Goal: Communication & Community: Answer question/provide support

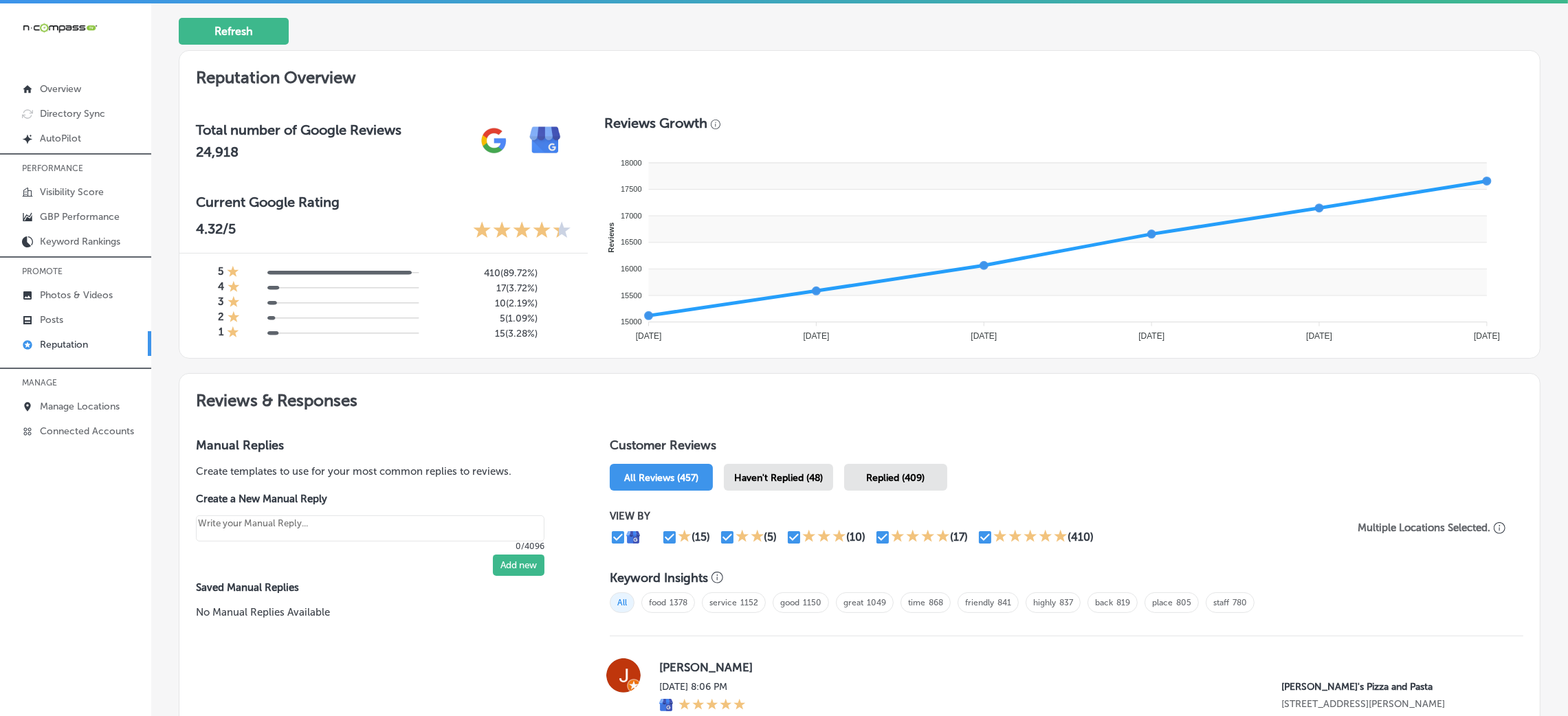
scroll to position [392, 0]
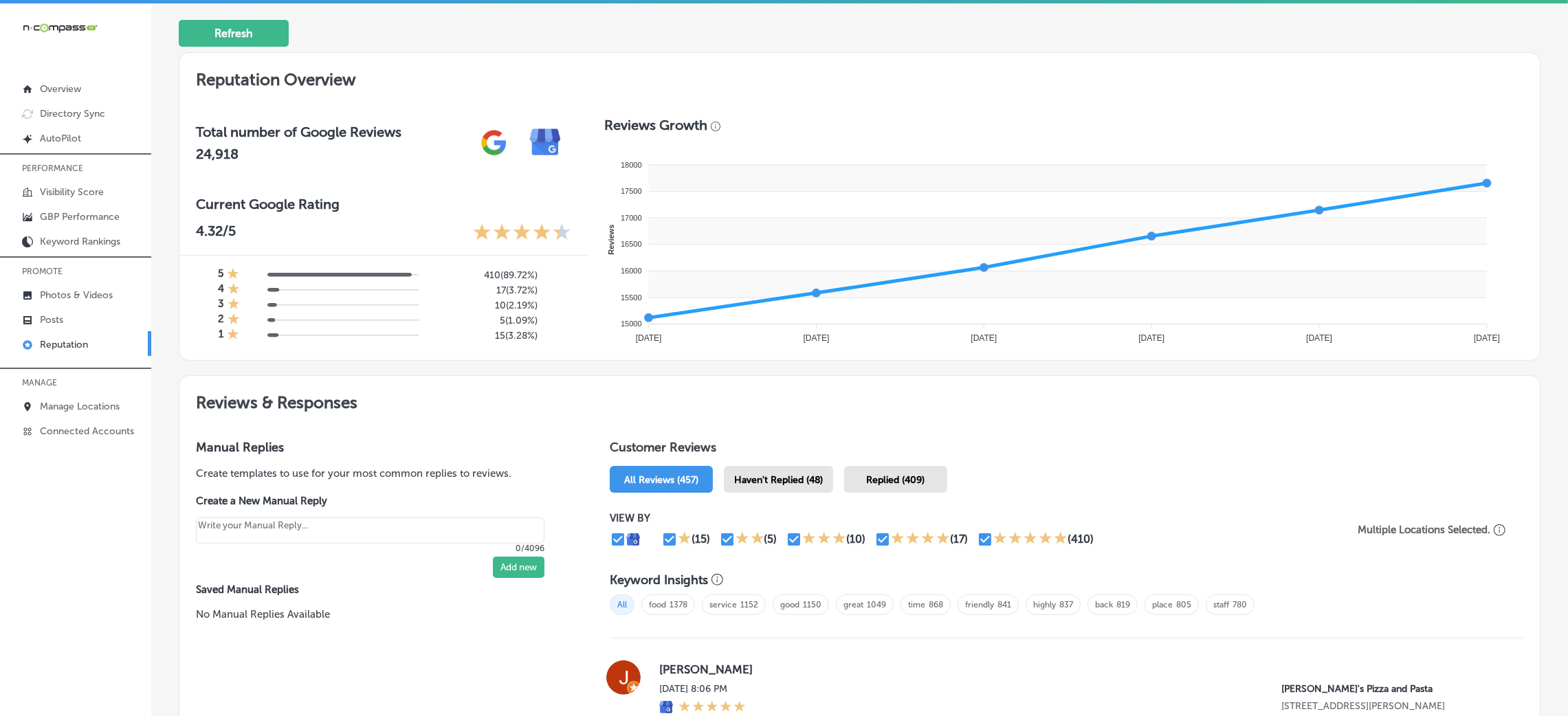
click at [526, 386] on h2 "Reviews & Responses" at bounding box center [859, 400] width 1360 height 47
click at [820, 486] on div "Haven't Replied (48)" at bounding box center [778, 479] width 109 height 27
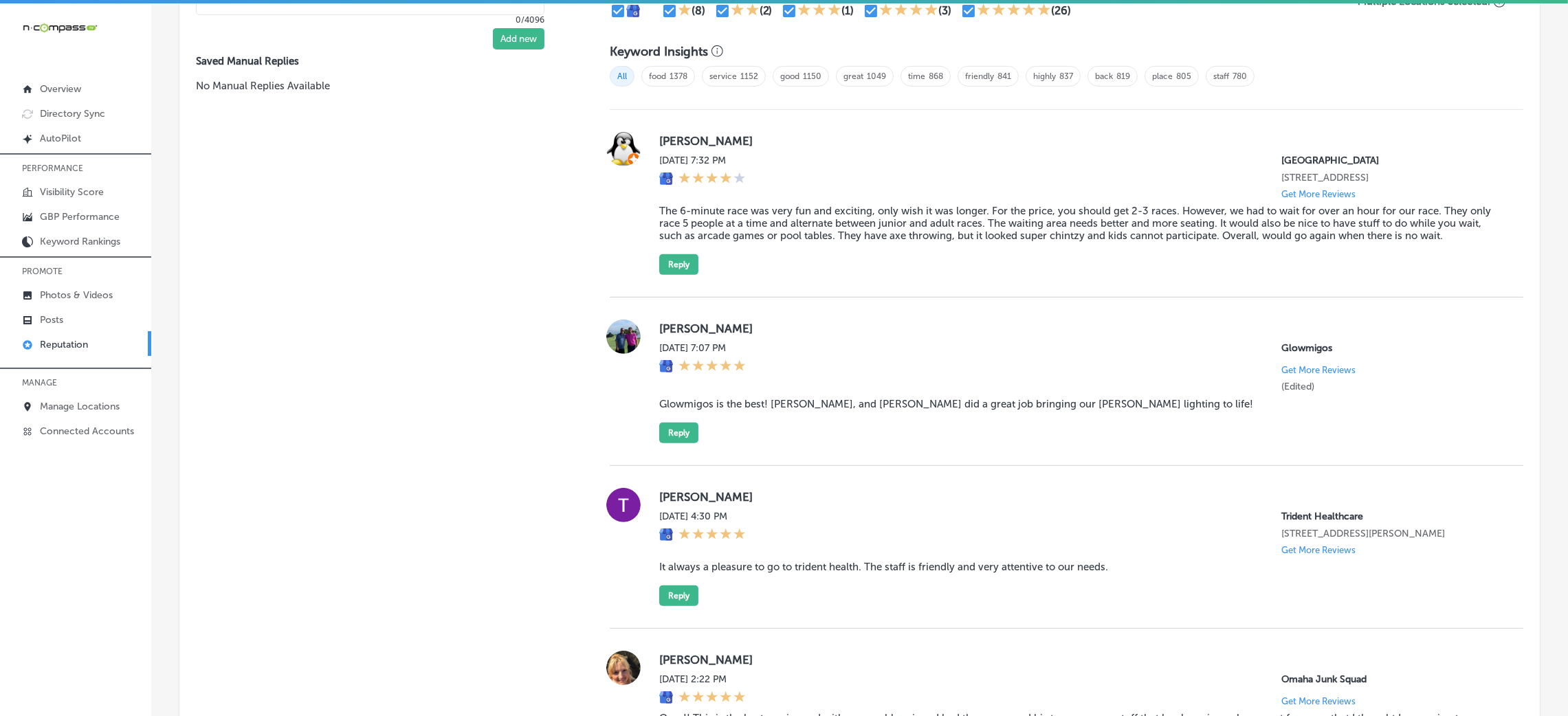
scroll to position [925, 0]
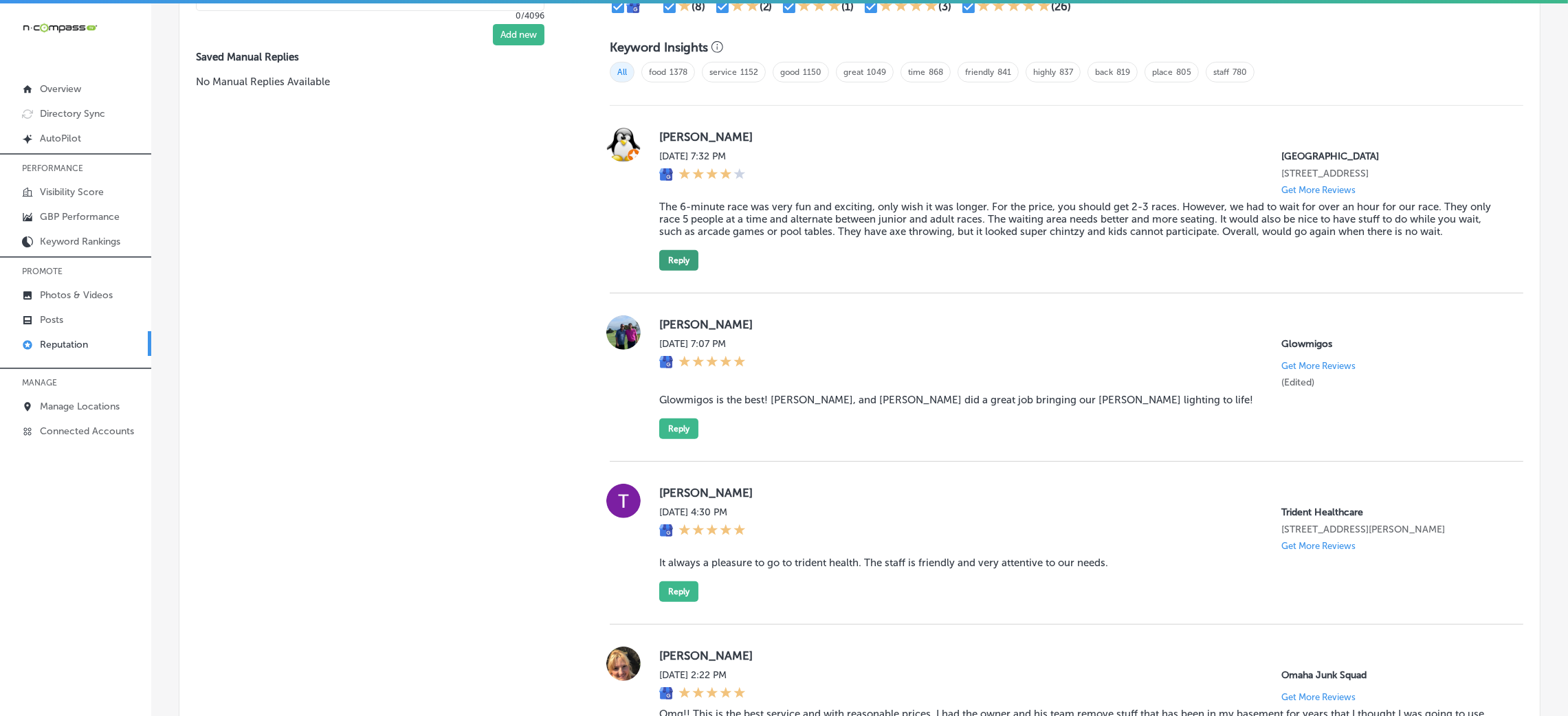
click at [684, 251] on button "Reply" at bounding box center [678, 261] width 39 height 21
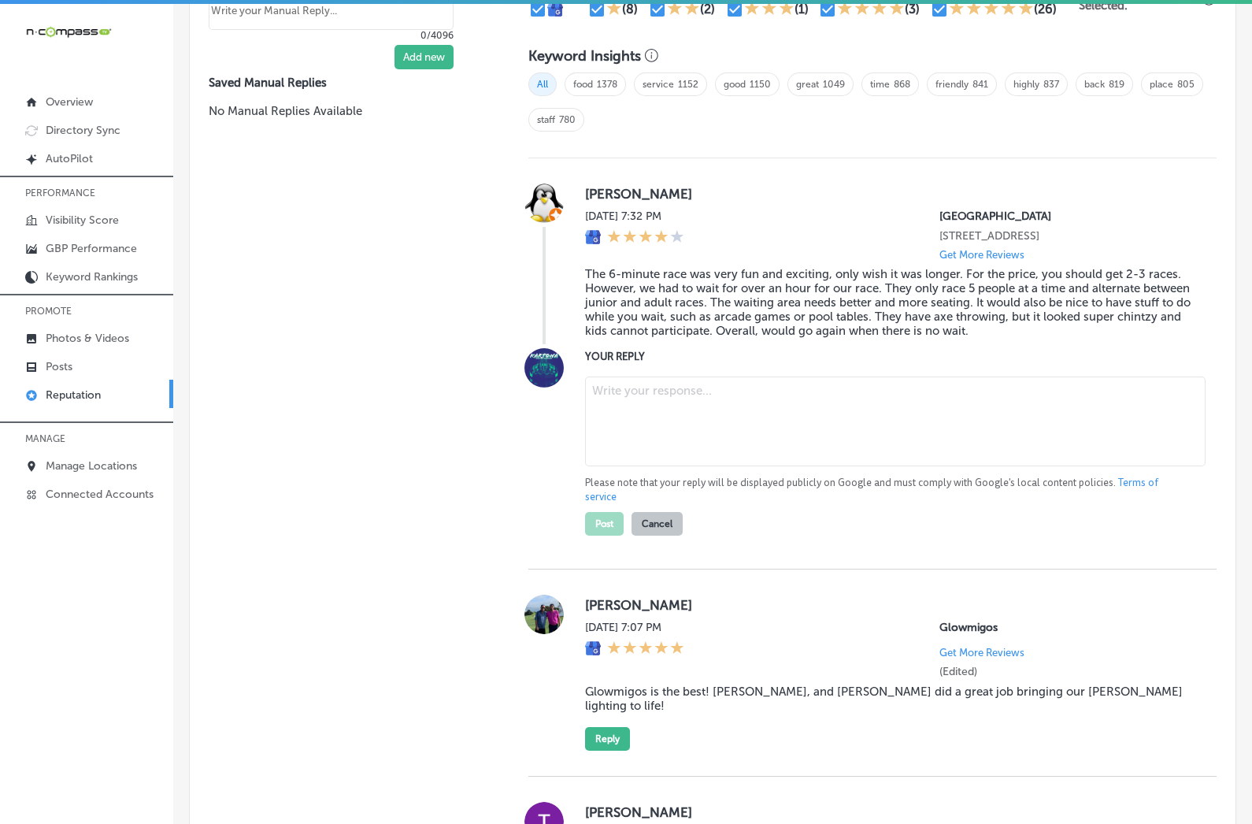
type textarea "x"
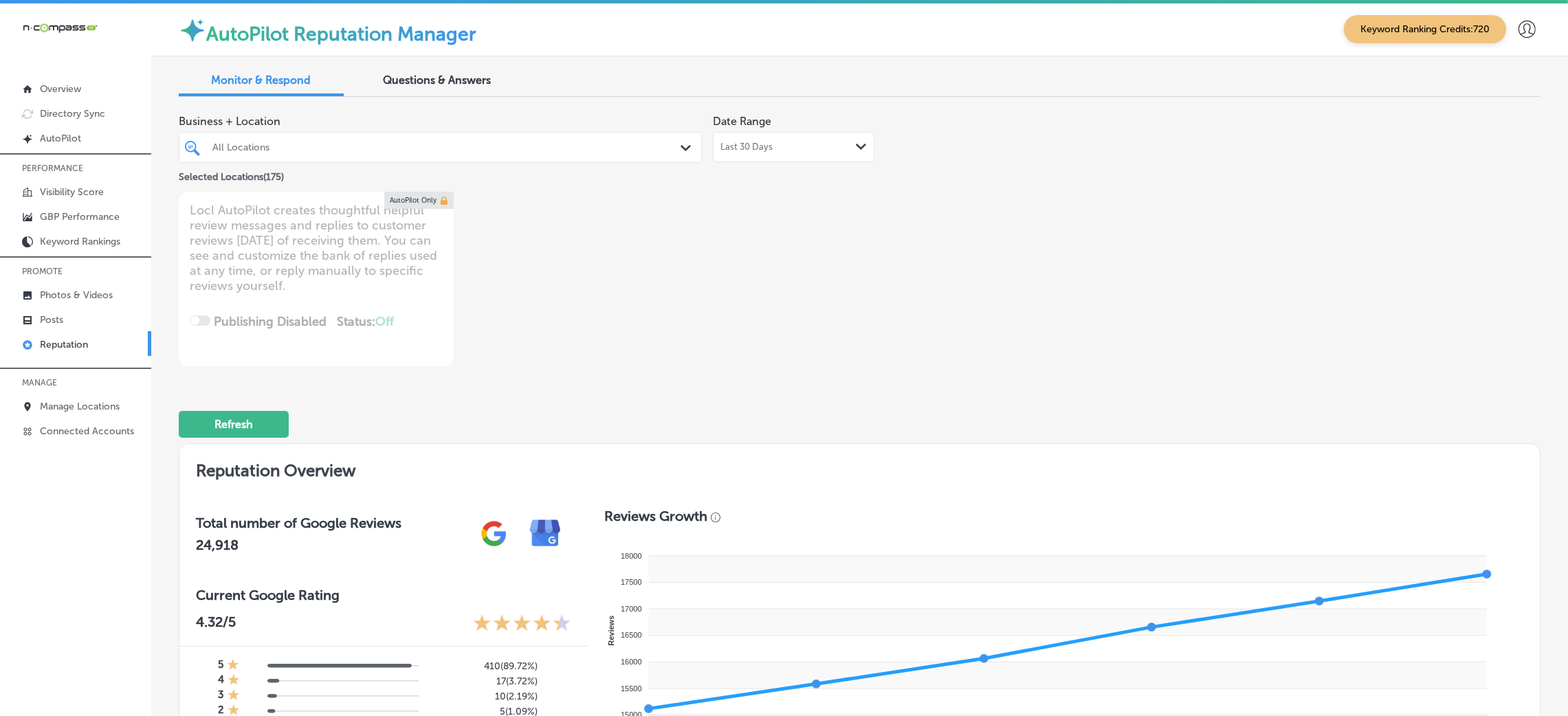
scroll to position [0, 0]
click at [596, 150] on div "All Locations" at bounding box center [447, 148] width 470 height 11
click at [997, 231] on div "Business + Location All Locations Path Created with Sketch. Selected Locations …" at bounding box center [860, 238] width 1362 height 258
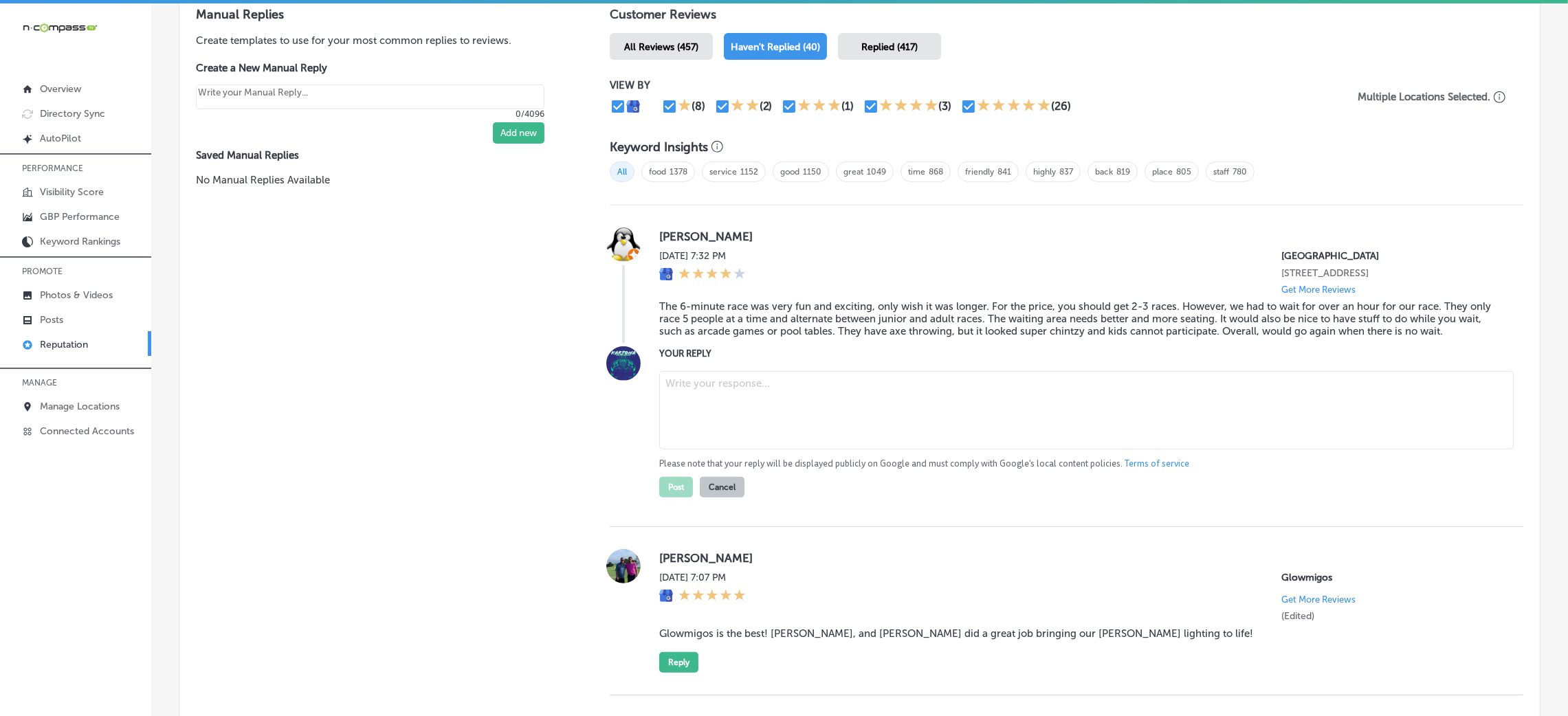
scroll to position [927, 0]
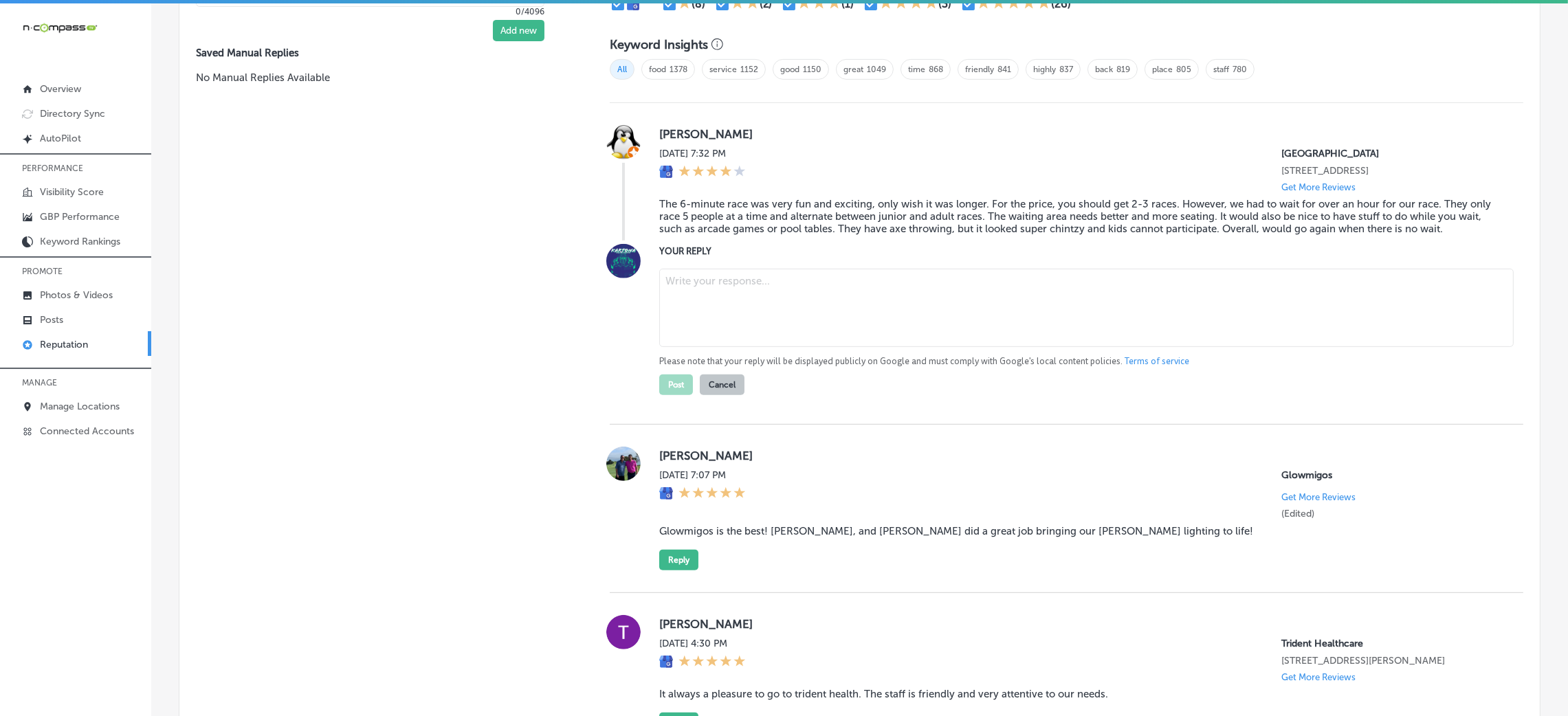
click at [823, 321] on textarea at bounding box center [1086, 308] width 855 height 79
click at [824, 282] on textarea at bounding box center [1086, 308] width 855 height 79
type textarea "x"
click at [114, 588] on div "iconmonstr-menu-thin copy Created with Sketch. Overview Directory Sync Created …" at bounding box center [75, 361] width 151 height 716
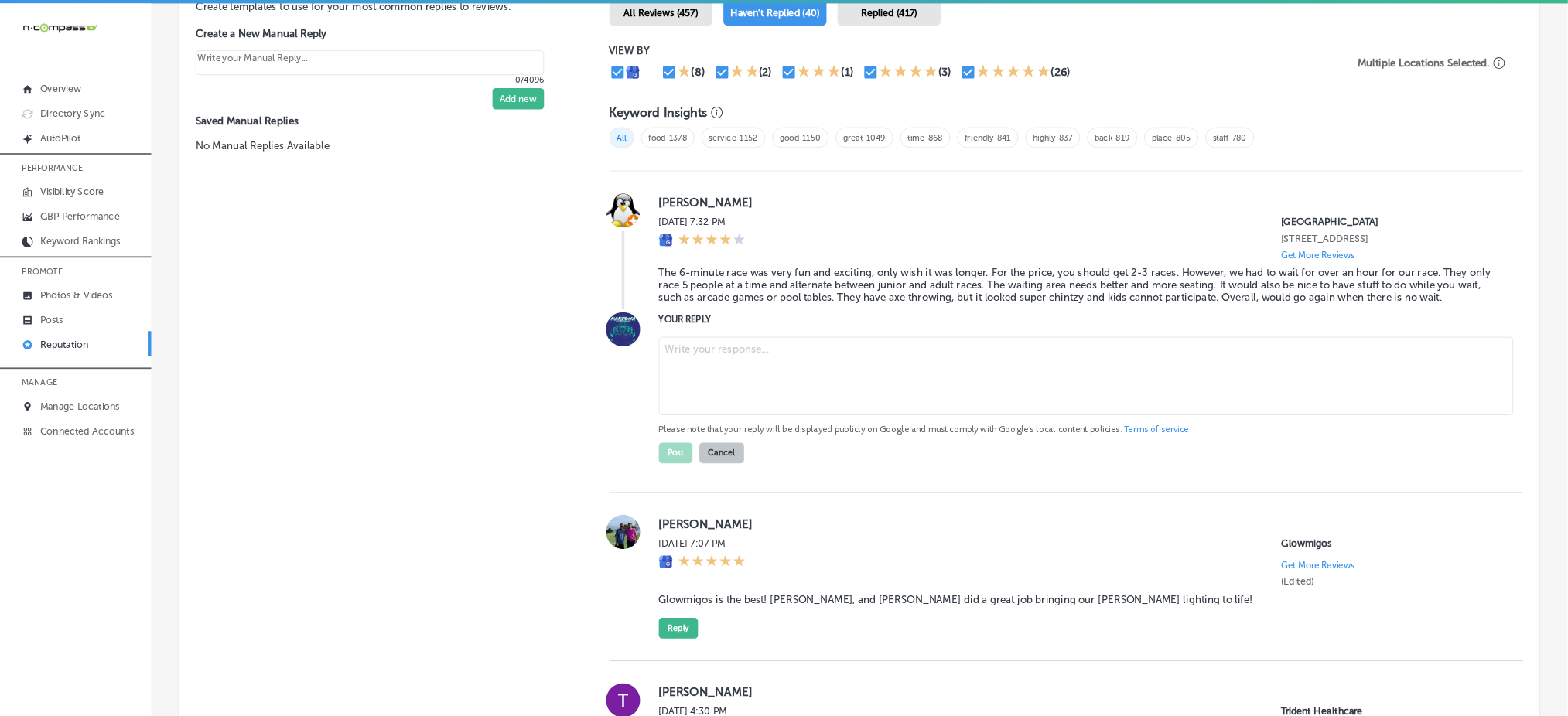
scroll to position [928, 0]
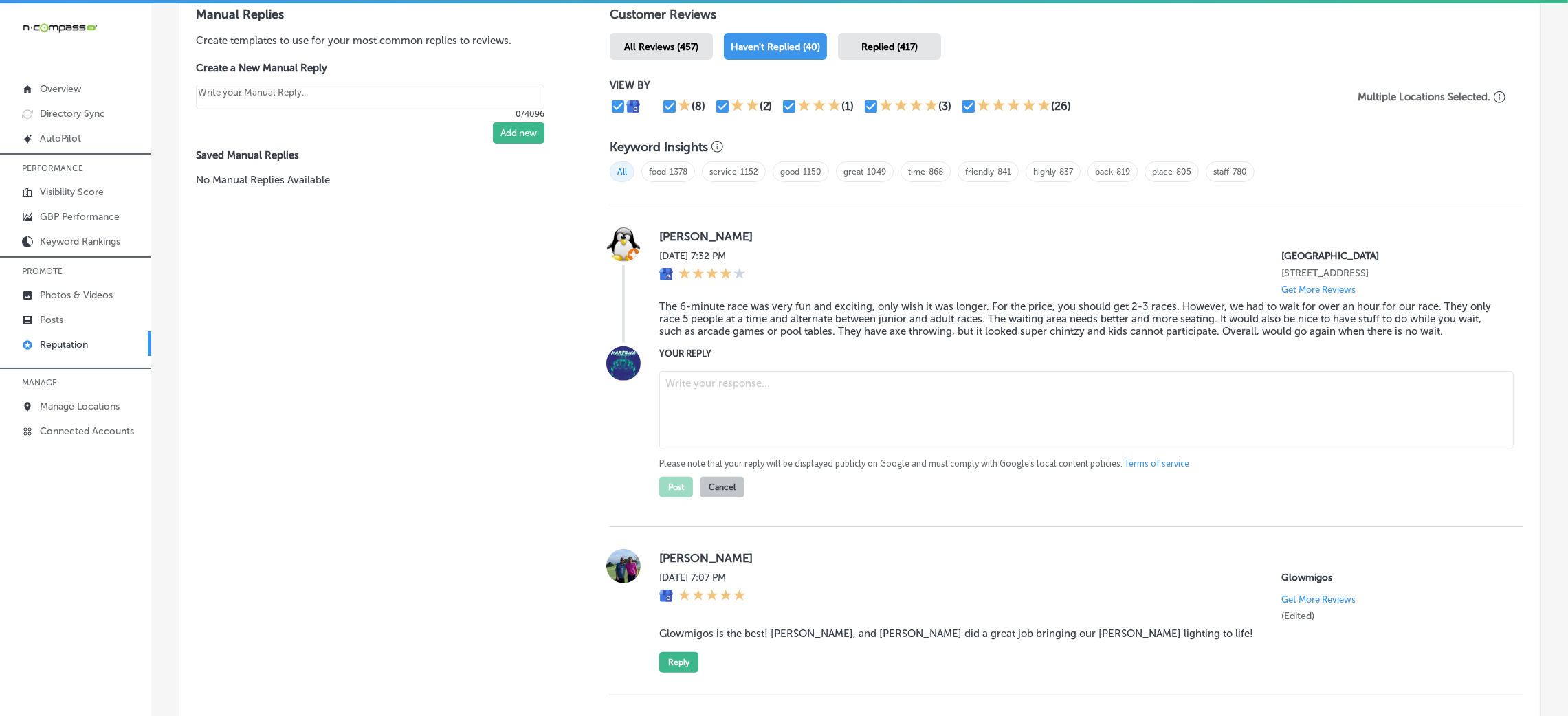
click at [820, 412] on textarea at bounding box center [1086, 410] width 855 height 79
click at [693, 400] on textarea at bounding box center [1086, 410] width 855 height 79
paste textarea "Thank you for your feedback. We’re glad to hear you enjoyed your time at [GEOGR…"
type textarea "Thank you for your feedback. We’re glad to hear you enjoyed your time at [GEOGR…"
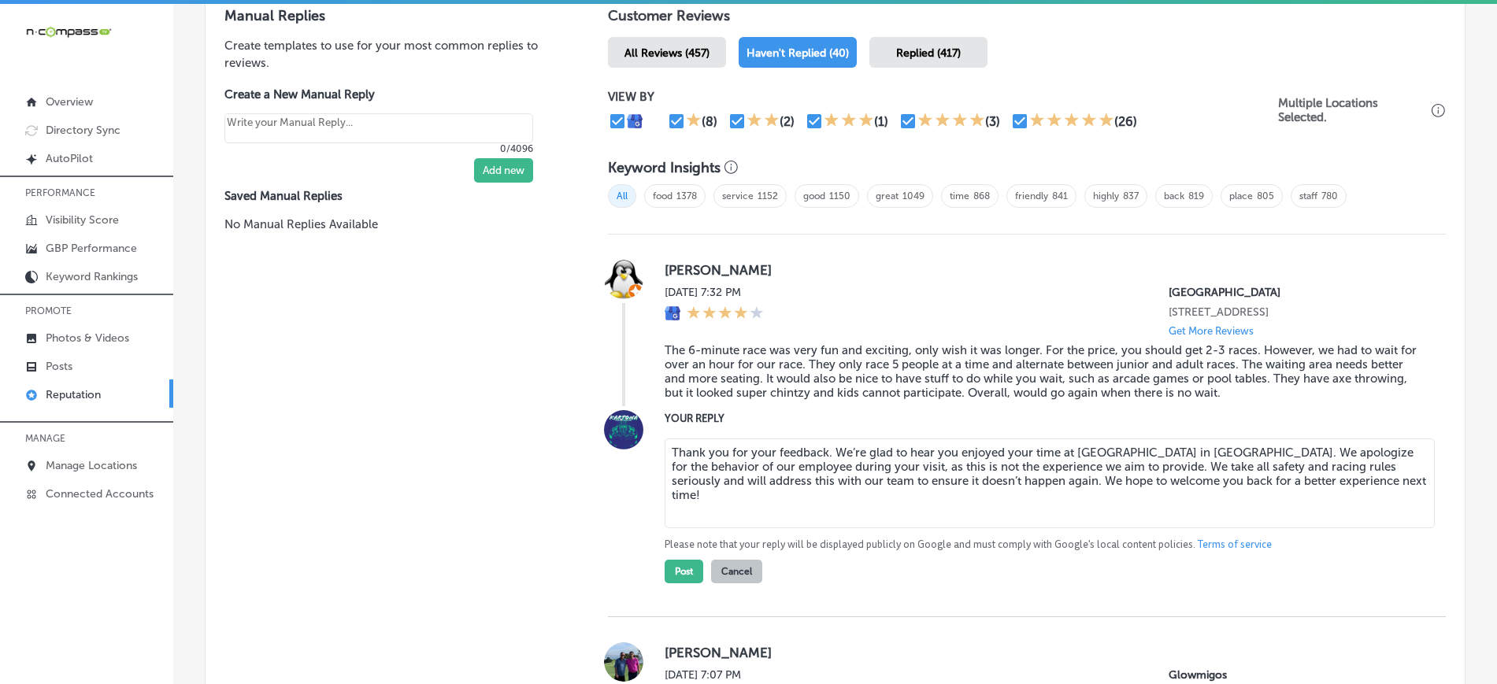
type textarea "x"
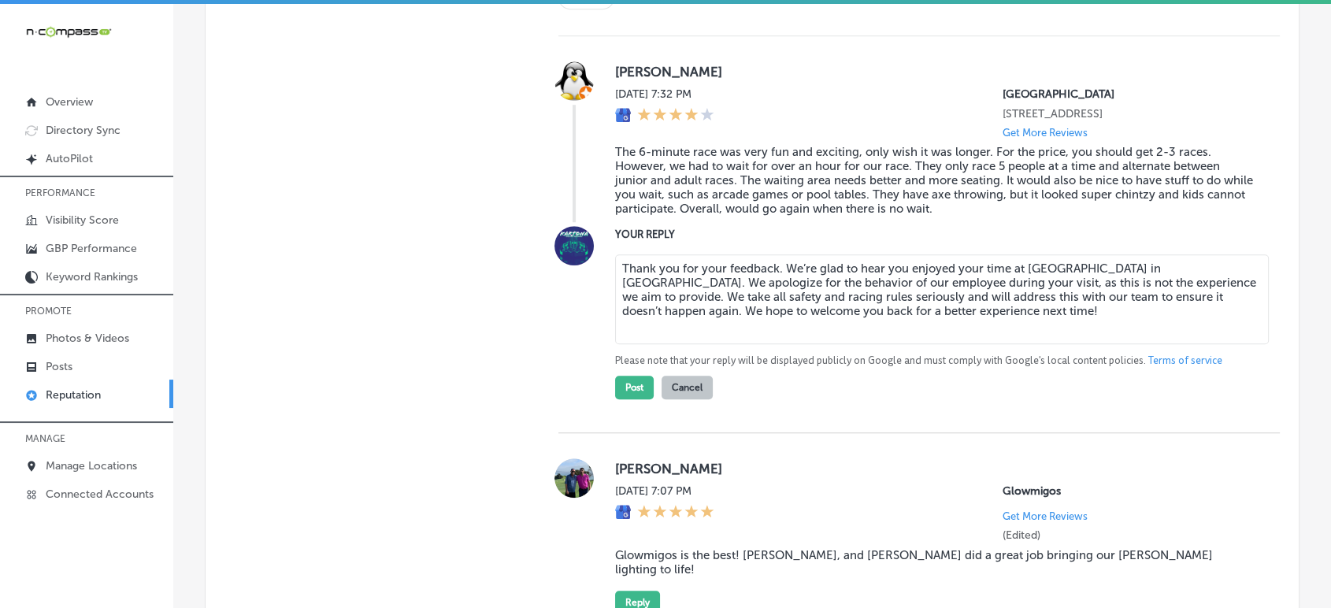
scroll to position [1161, 0]
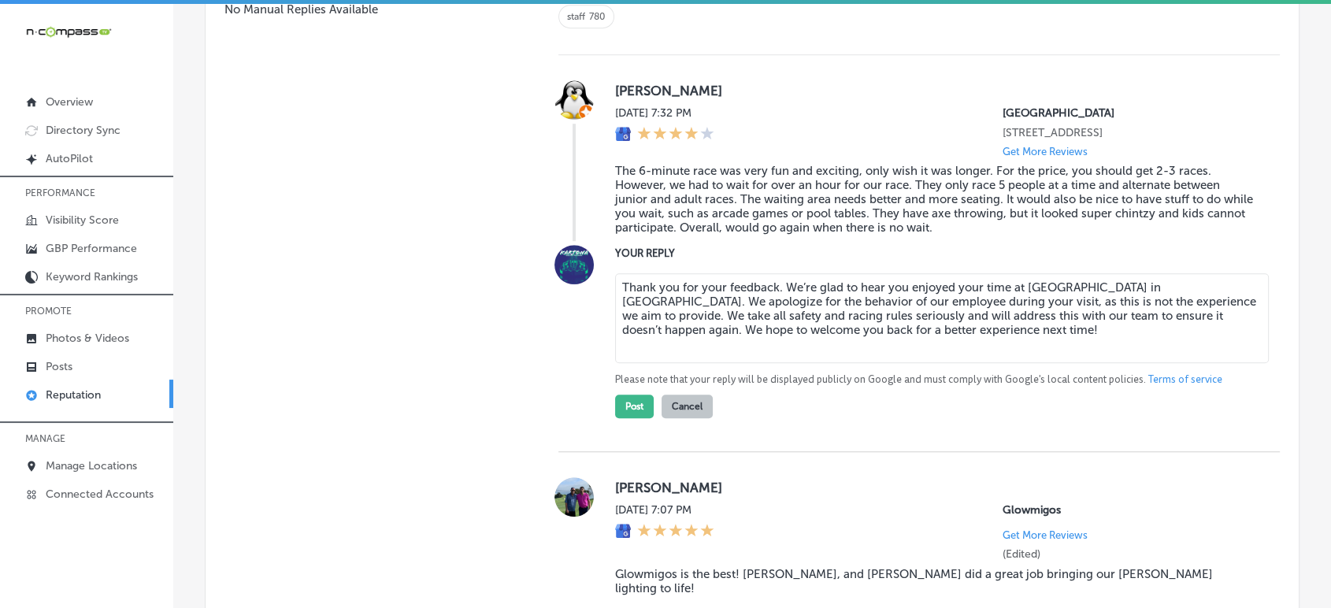
type textarea "Thank you for your feedback. We’re glad to hear you enjoyed your time at [GEOGR…"
click at [709, 286] on textarea "Thank you for your feedback. We’re glad to hear you enjoyed your time at [GEOGR…" at bounding box center [941, 318] width 653 height 90
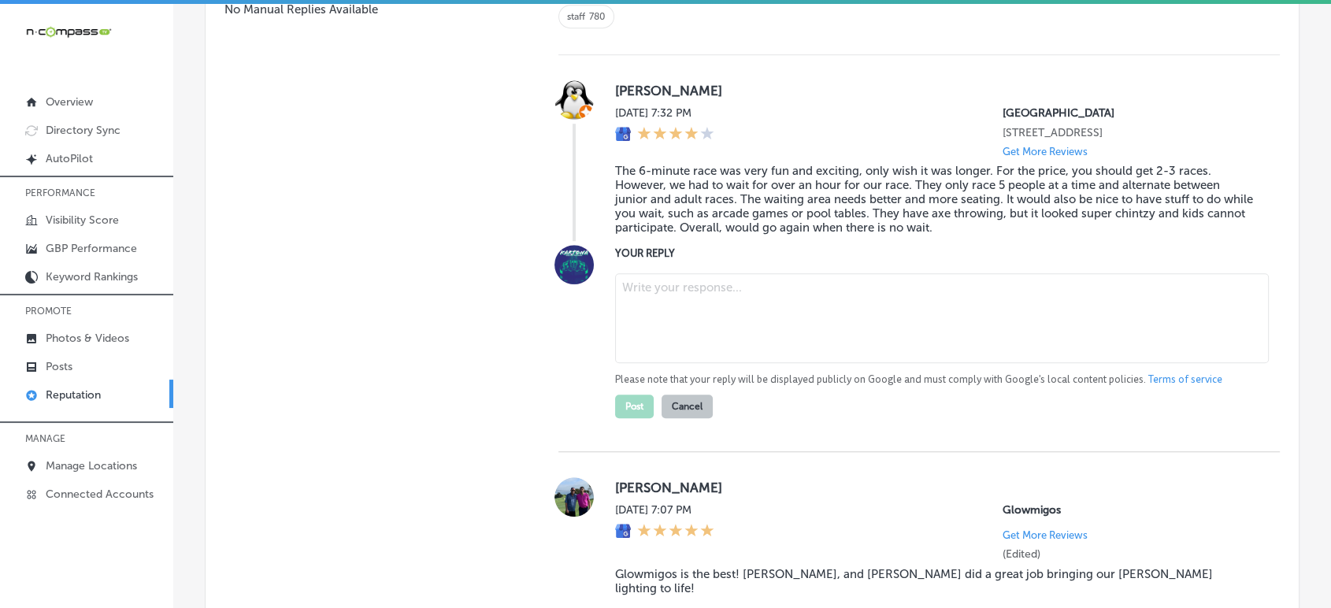
click at [683, 319] on textarea at bounding box center [941, 318] width 653 height 90
paste textarea "Thank you for your feedback and the 4-star review! We’re glad to hear you had a…"
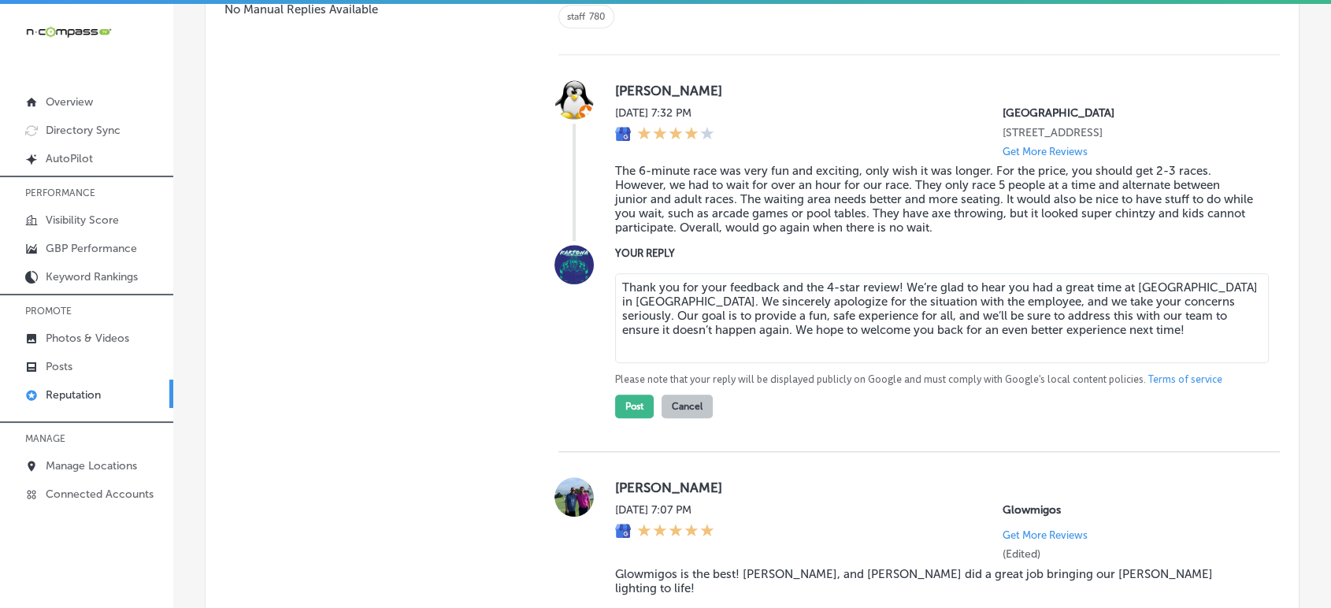
click at [890, 283] on textarea "Thank you for your feedback and the 4-star review! We’re glad to hear you had a…" at bounding box center [941, 318] width 653 height 90
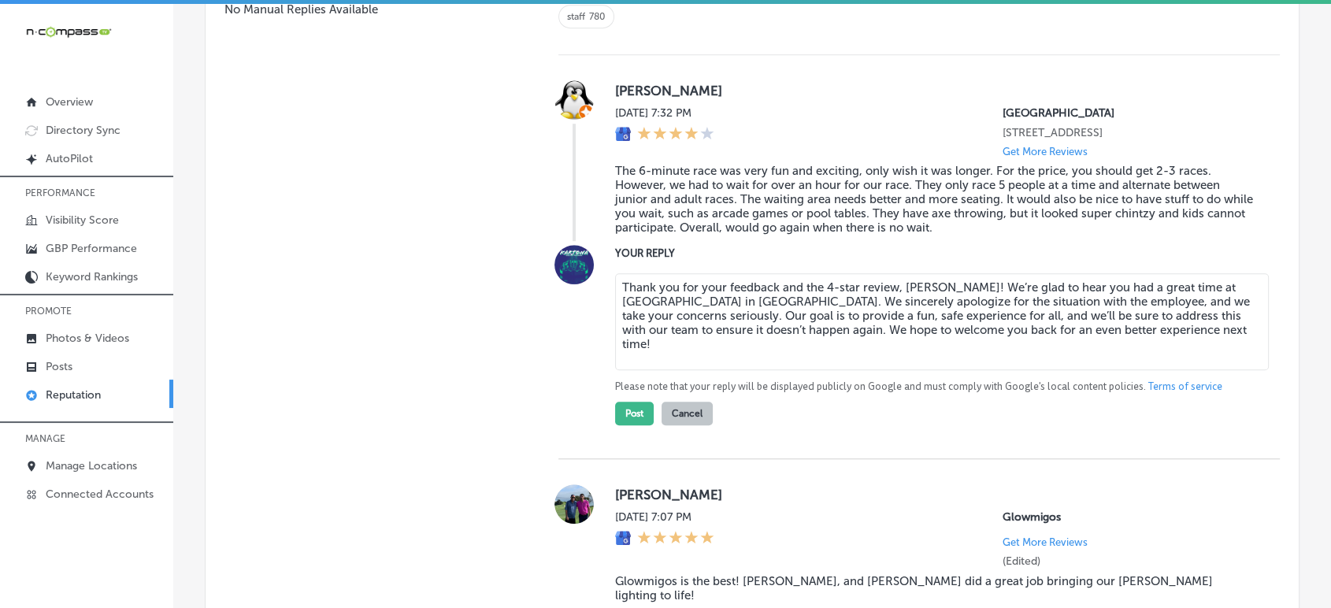
type textarea "Thank you for your feedback and the 4-star review, [PERSON_NAME]! We’re glad to…"
click at [842, 294] on textarea "Thank you for your feedback and the 4-star review, [PERSON_NAME]! We’re glad to…" at bounding box center [941, 321] width 653 height 97
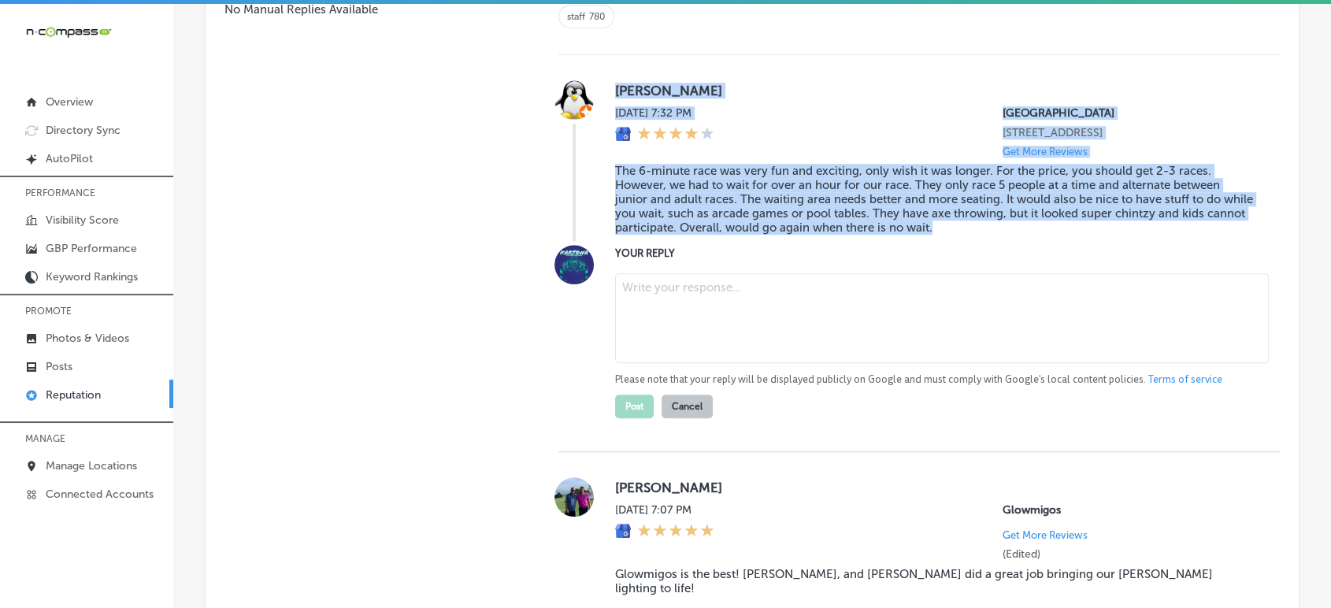
drag, startPoint x: 987, startPoint y: 219, endPoint x: 742, endPoint y: 183, distance: 246.6
click at [599, 172] on div "[PERSON_NAME] [DATE] 7:32 PM [GEOGRAPHIC_DATA] [STREET_ADDRESS] Get More Review…" at bounding box center [918, 160] width 721 height 161
copy blockquote "The 6-minute race was very fun and exciting, only wish it was longer. For the p…"
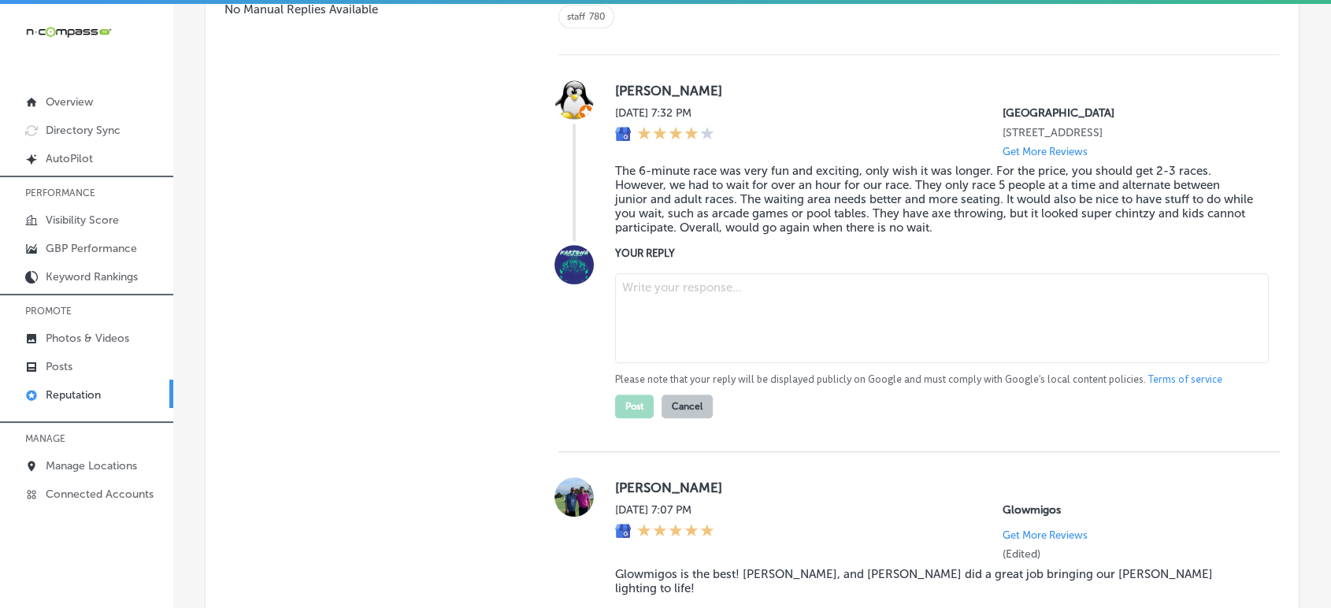
click at [881, 251] on label "YOUR REPLY" at bounding box center [934, 253] width 639 height 12
click at [782, 288] on textarea at bounding box center [941, 318] width 653 height 90
click at [654, 308] on textarea at bounding box center [941, 318] width 653 height 90
paste textarea "Thank you for the great review! We’re so glad you had a fun and exciting time r…"
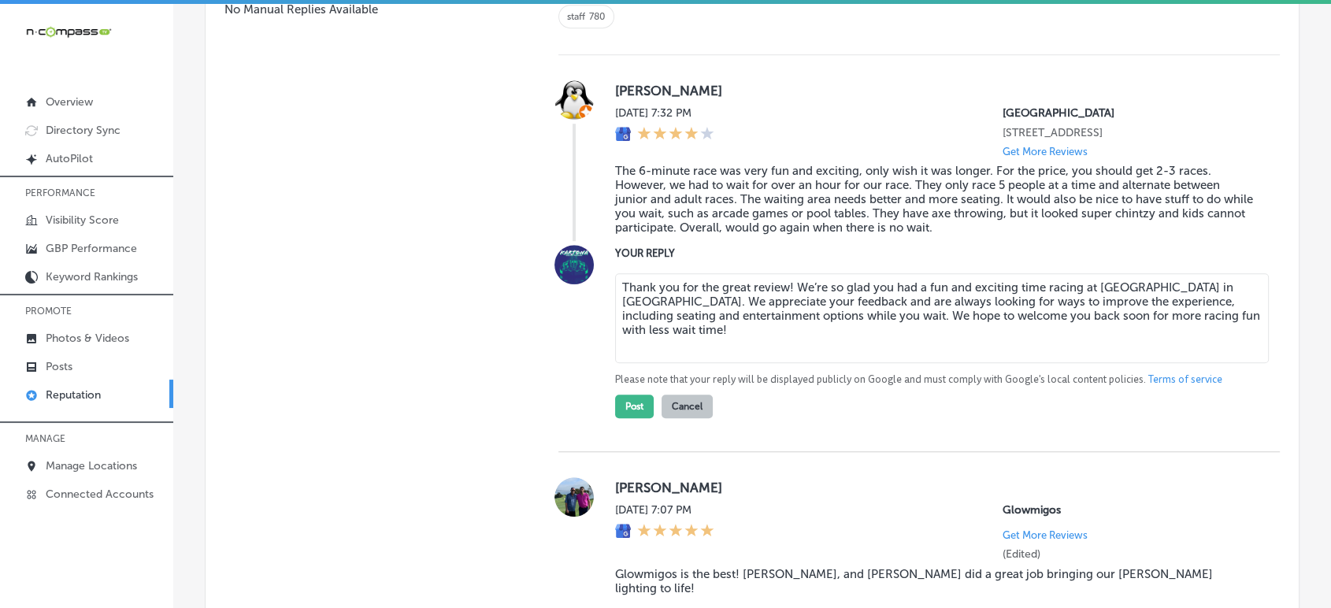
drag, startPoint x: 784, startPoint y: 285, endPoint x: 1033, endPoint y: 287, distance: 248.8
click at [786, 285] on textarea "Thank you for the great review! We’re so glad you had a fun and exciting time r…" at bounding box center [941, 318] width 653 height 90
type textarea "Thank you for the great review, [PERSON_NAME]! We’re so glad you had a fun and …"
click at [625, 402] on button "Post" at bounding box center [634, 406] width 39 height 24
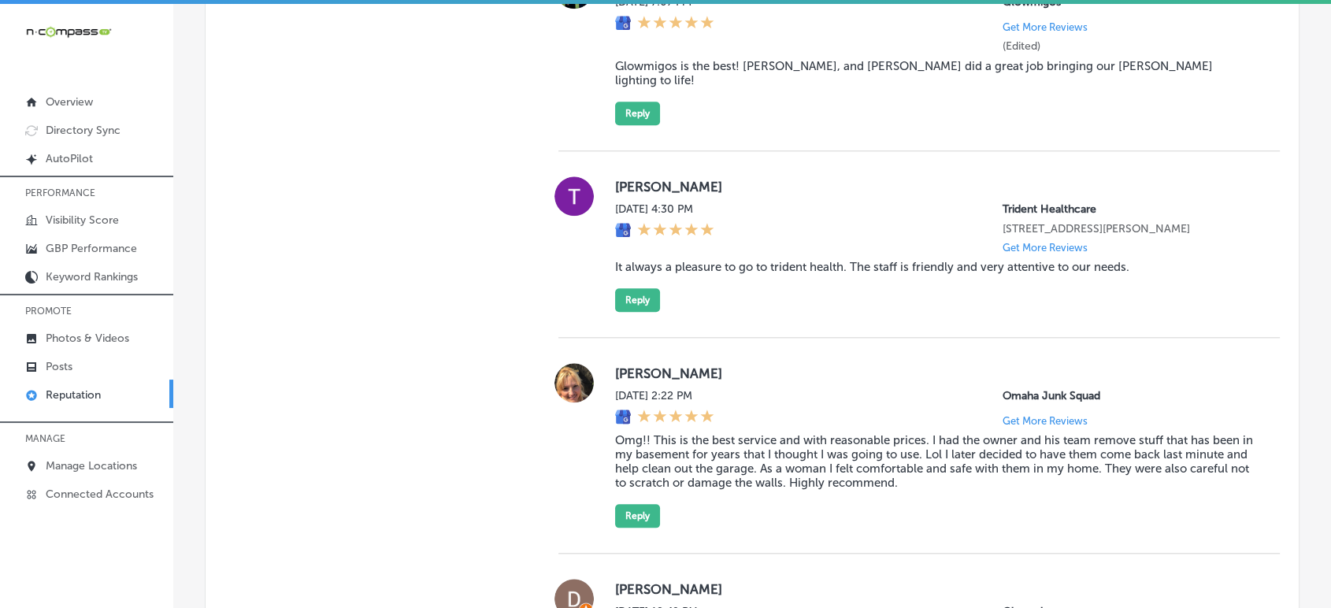
scroll to position [1686, 0]
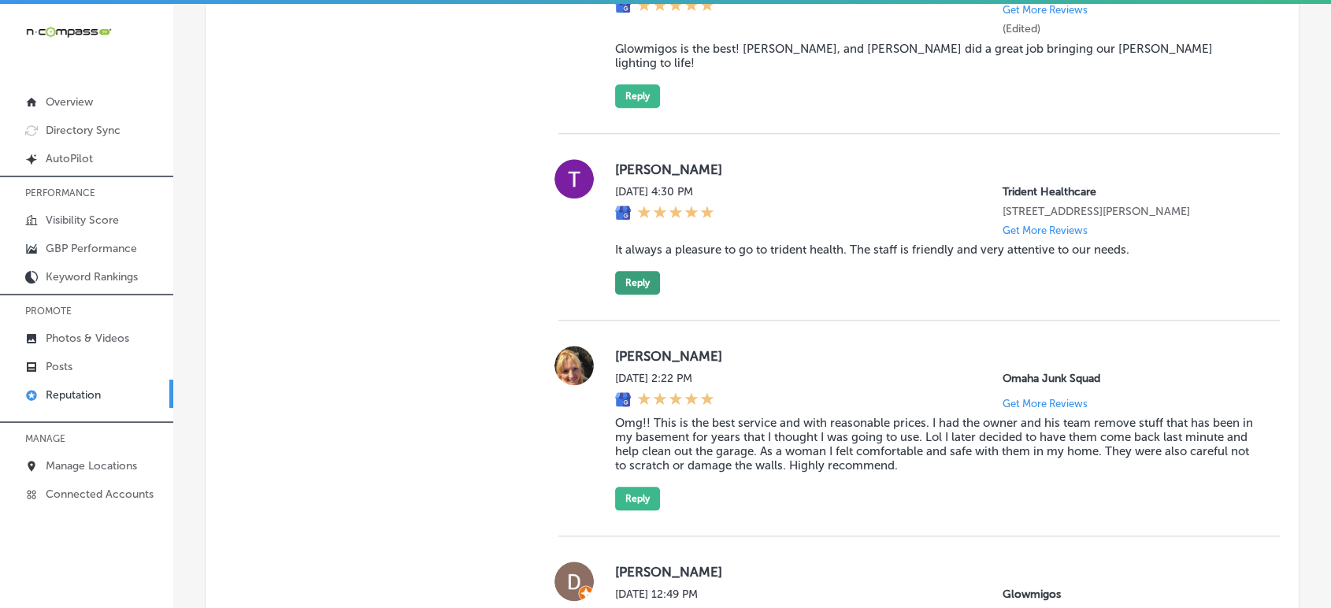
click at [656, 283] on div "[PERSON_NAME] [DATE] 4:30 PM Trident Healthcare [STREET_ADDRESS][PERSON_NAME] G…" at bounding box center [934, 226] width 639 height 135
click at [650, 280] on button "Reply" at bounding box center [637, 283] width 45 height 24
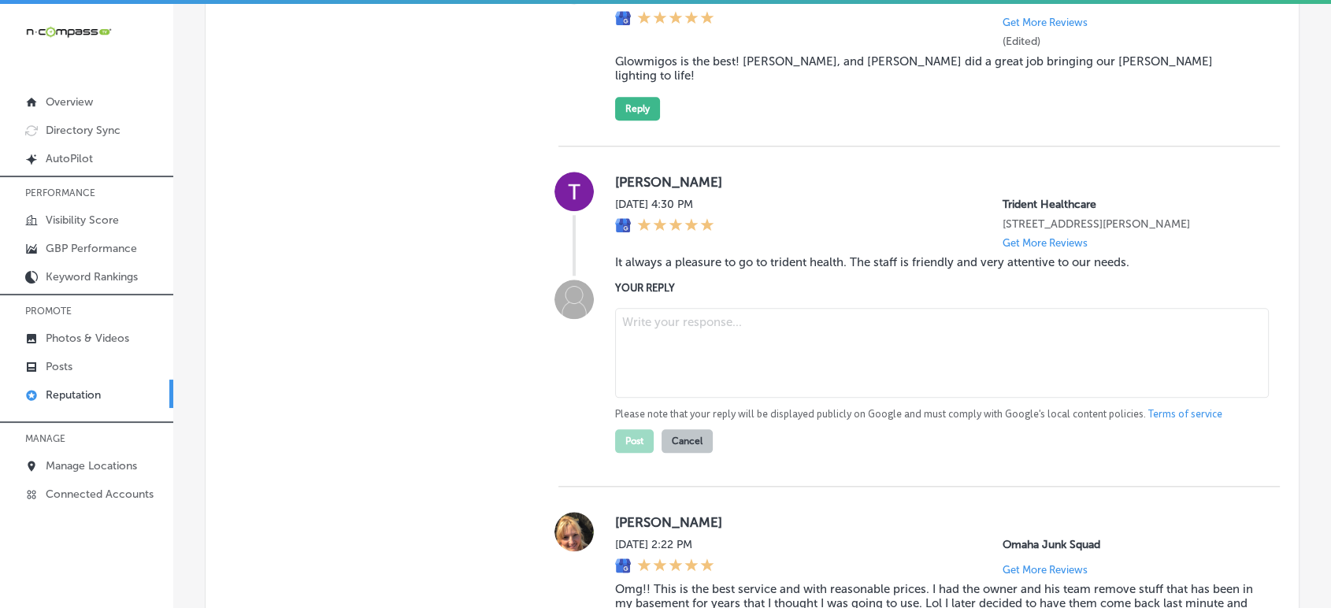
type textarea "x"
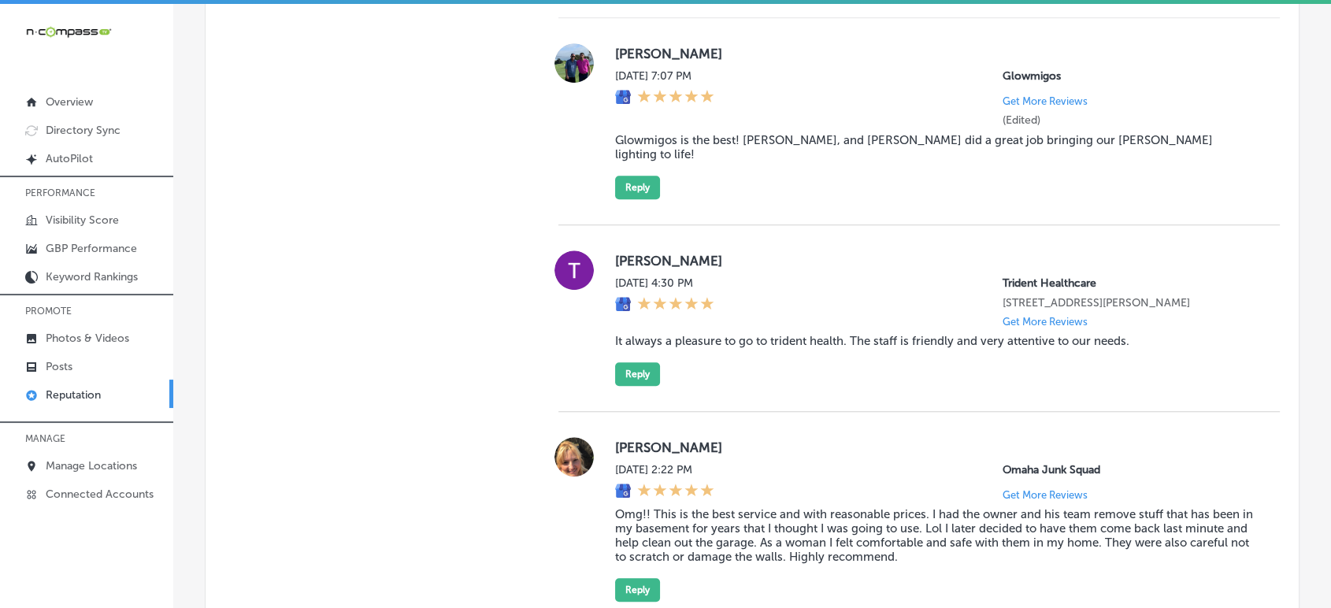
scroll to position [1335, 0]
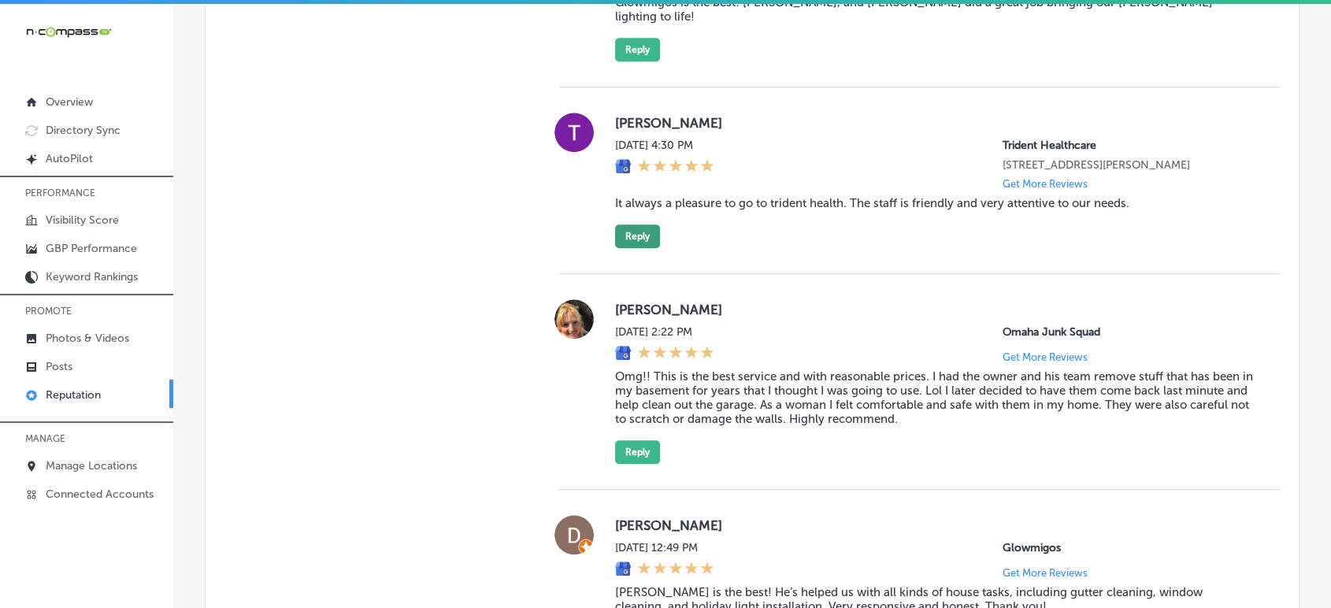
click at [635, 231] on button "Reply" at bounding box center [637, 236] width 45 height 24
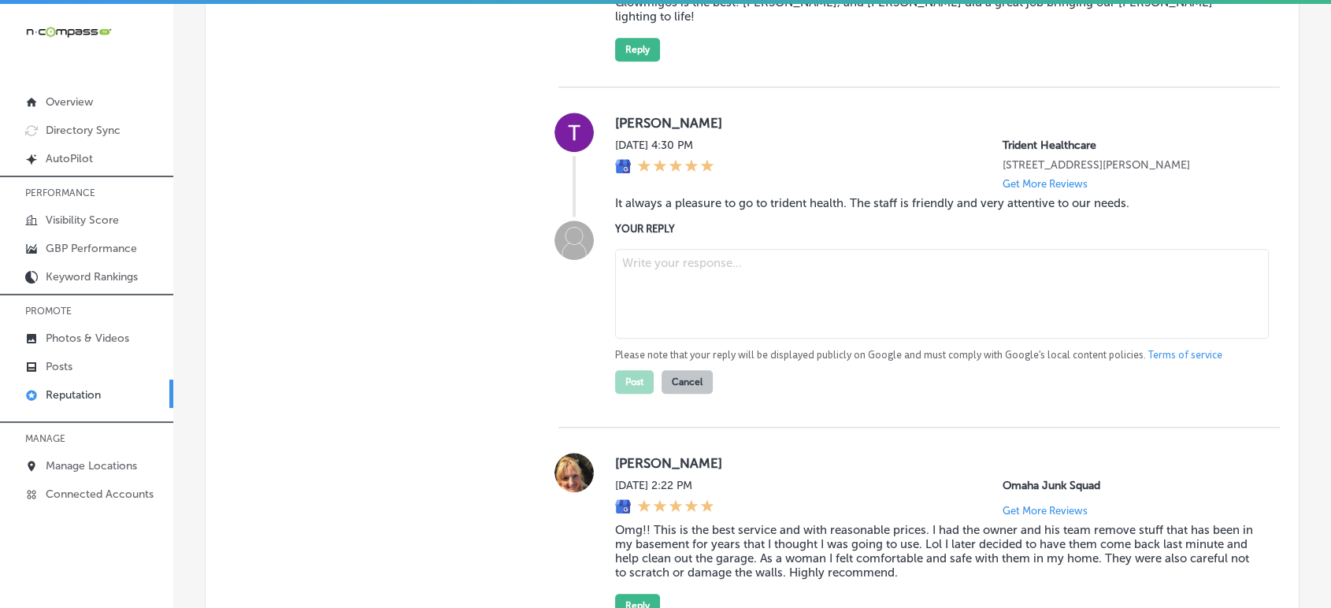
click at [694, 200] on blockquote "It always a pleasure to go to trident health. The staff is friendly and very at…" at bounding box center [934, 203] width 639 height 14
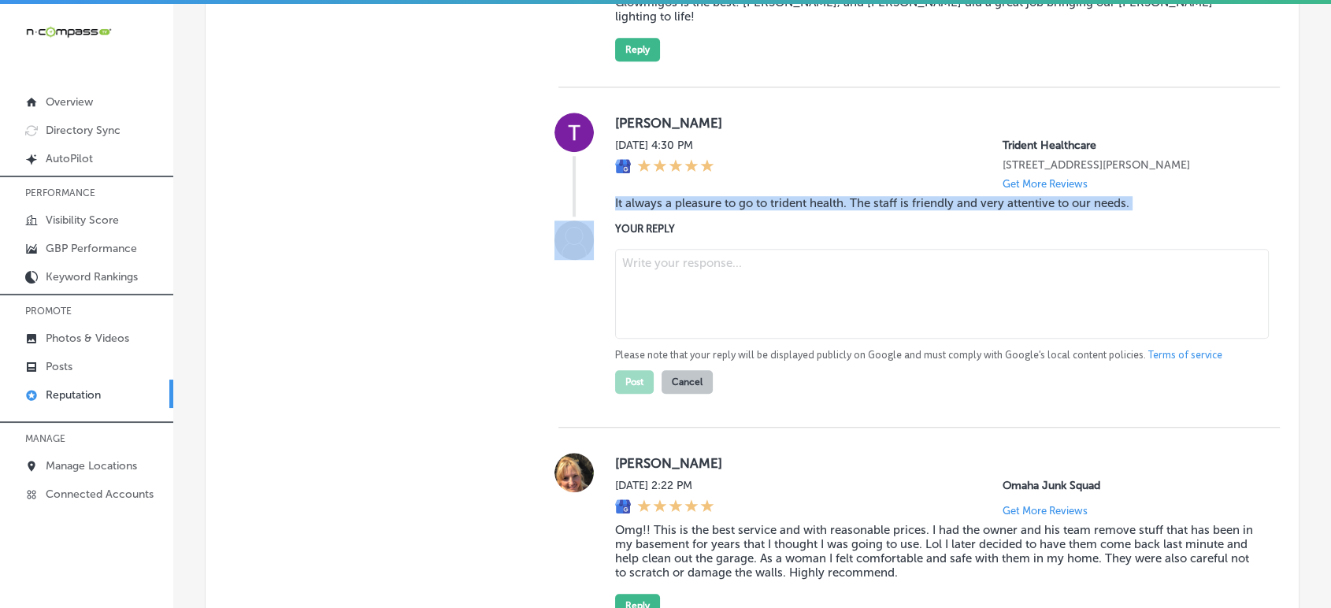
click at [694, 200] on blockquote "It always a pleasure to go to trident health. The staff is friendly and very at…" at bounding box center [934, 203] width 639 height 14
copy blockquote "It always a pleasure to go to trident health. The staff is friendly and very at…"
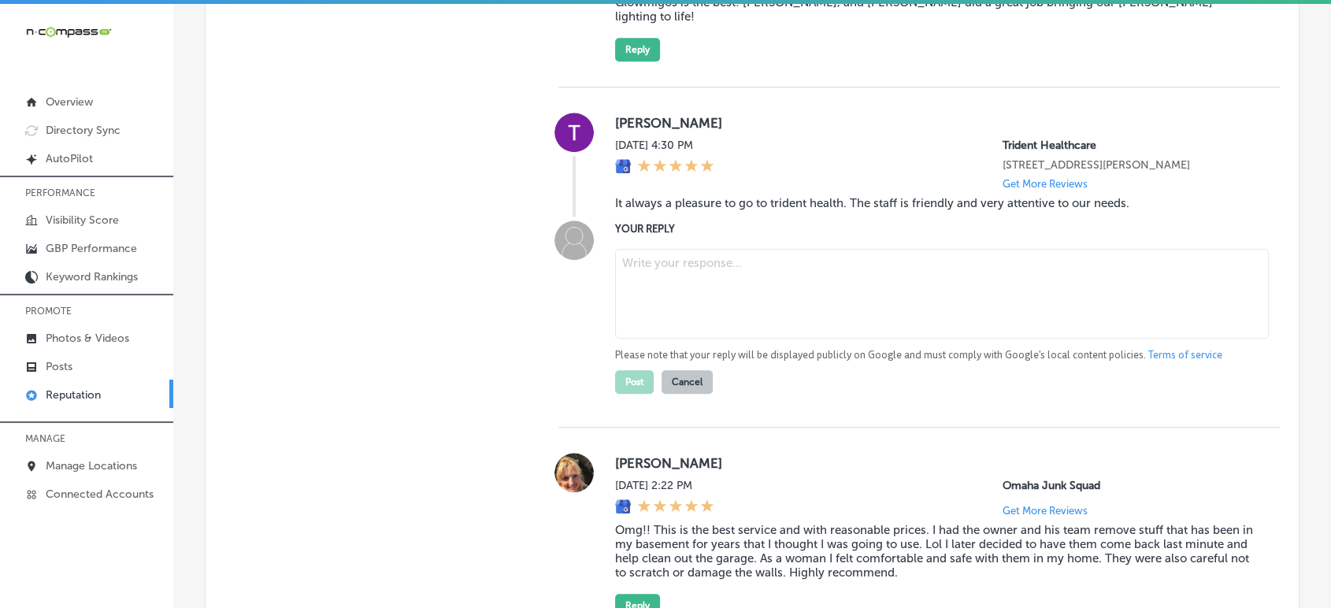
click at [861, 292] on textarea at bounding box center [941, 294] width 653 height 90
click at [676, 200] on blockquote "It always a pleasure to go to trident health. The staff is friendly and very at…" at bounding box center [934, 203] width 639 height 14
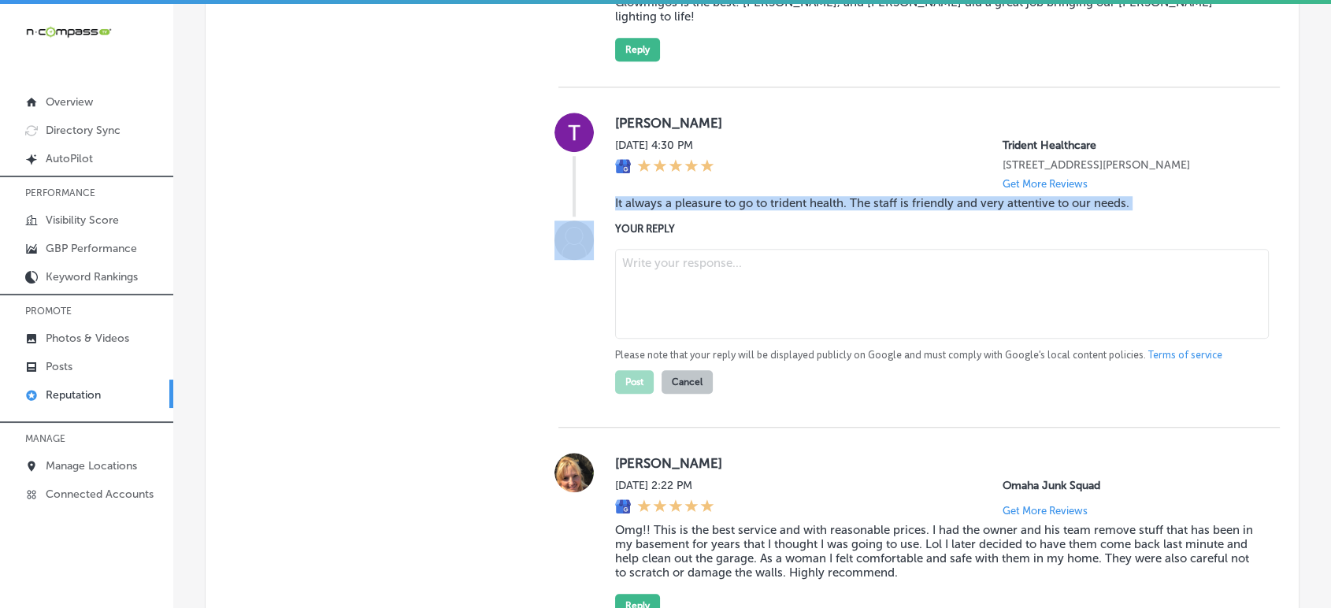
click at [676, 200] on blockquote "It always a pleasure to go to trident health. The staff is friendly and very at…" at bounding box center [934, 203] width 639 height 14
copy blockquote "It always a pleasure to go to trident health. The staff is friendly and very at…"
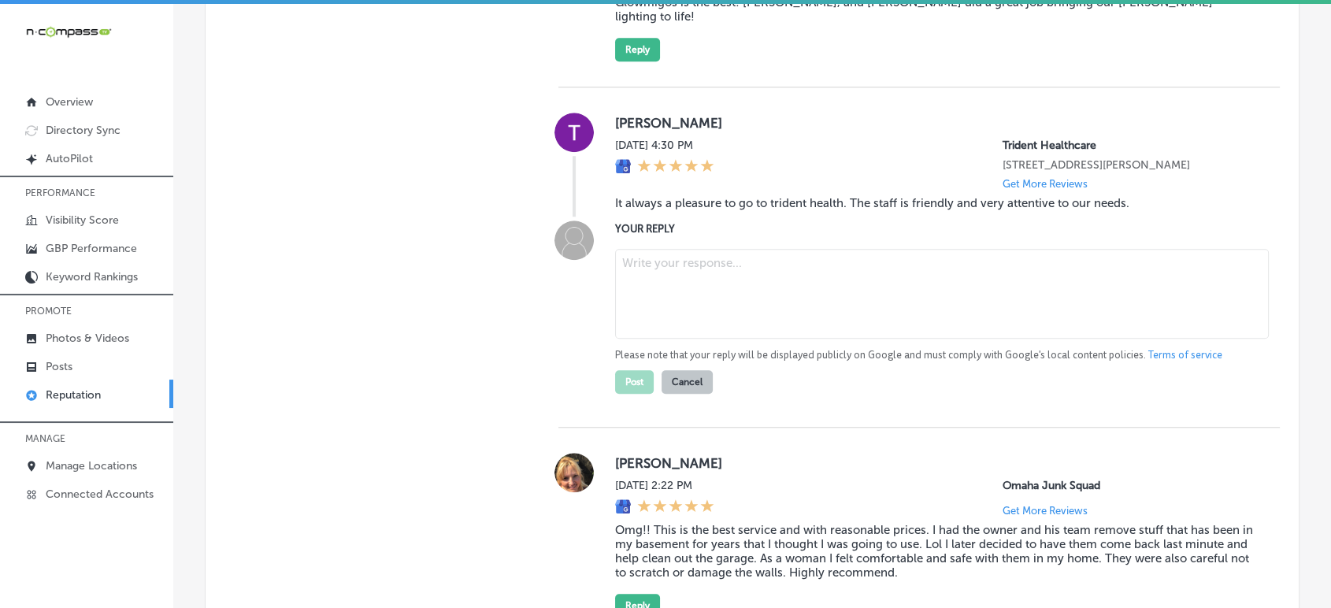
click at [942, 115] on label "[PERSON_NAME]" at bounding box center [934, 123] width 639 height 16
click at [698, 264] on textarea at bounding box center [941, 294] width 653 height 90
click at [803, 279] on textarea at bounding box center [941, 294] width 653 height 90
paste textarea "Thank you for the wonderful 5-star review! We’re so happy to hear that you alwa…"
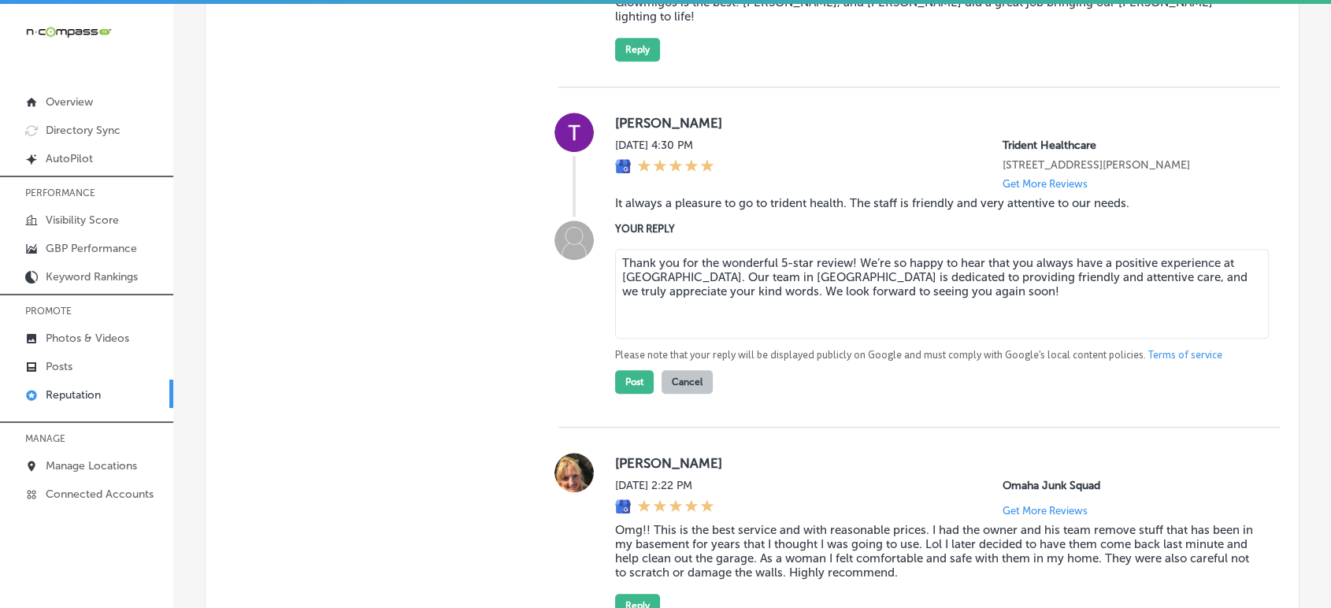
click at [850, 258] on textarea "Thank you for the wonderful 5-star review! We’re so happy to hear that you alwa…" at bounding box center [941, 294] width 653 height 90
click at [842, 261] on textarea "Thank you for the wonderful 5-star review! We’re so happy to hear that you alwa…" at bounding box center [941, 294] width 653 height 90
click at [850, 257] on textarea "Thank you for the wonderful 5-star review! We’re so happy to hear that you alwa…" at bounding box center [941, 294] width 653 height 90
type textarea "Thank you for the wonderful 5-star review, [PERSON_NAME]! We’re so happy to hea…"
click at [624, 387] on button "Post" at bounding box center [634, 382] width 39 height 24
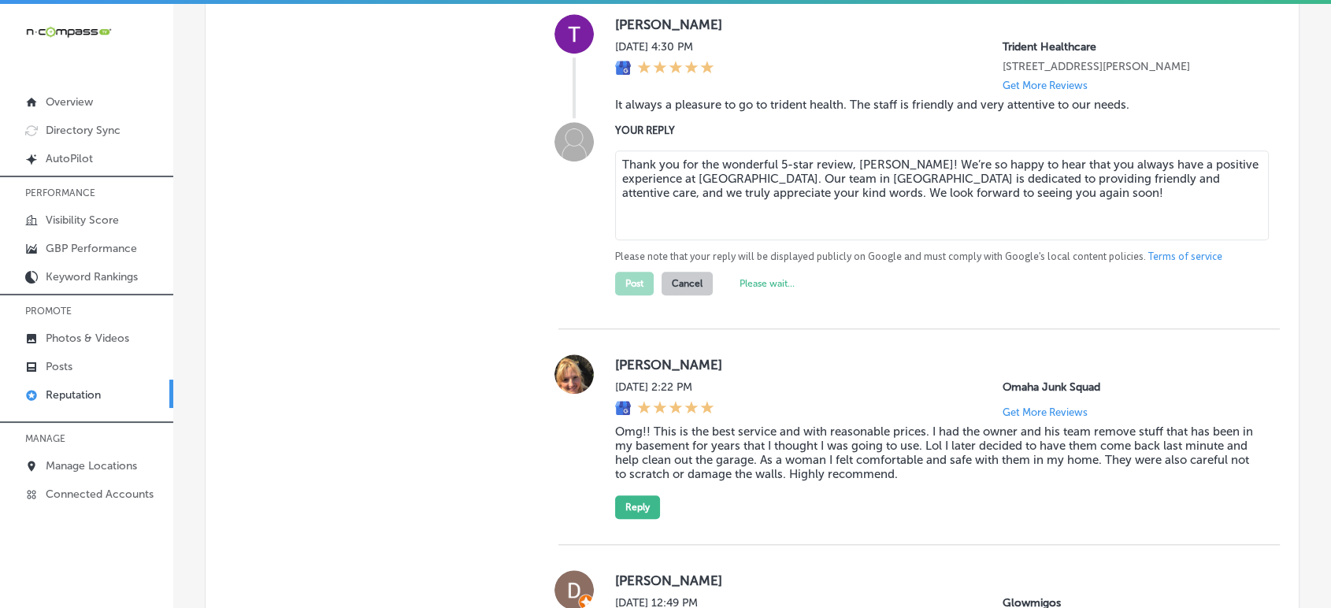
scroll to position [1431, 0]
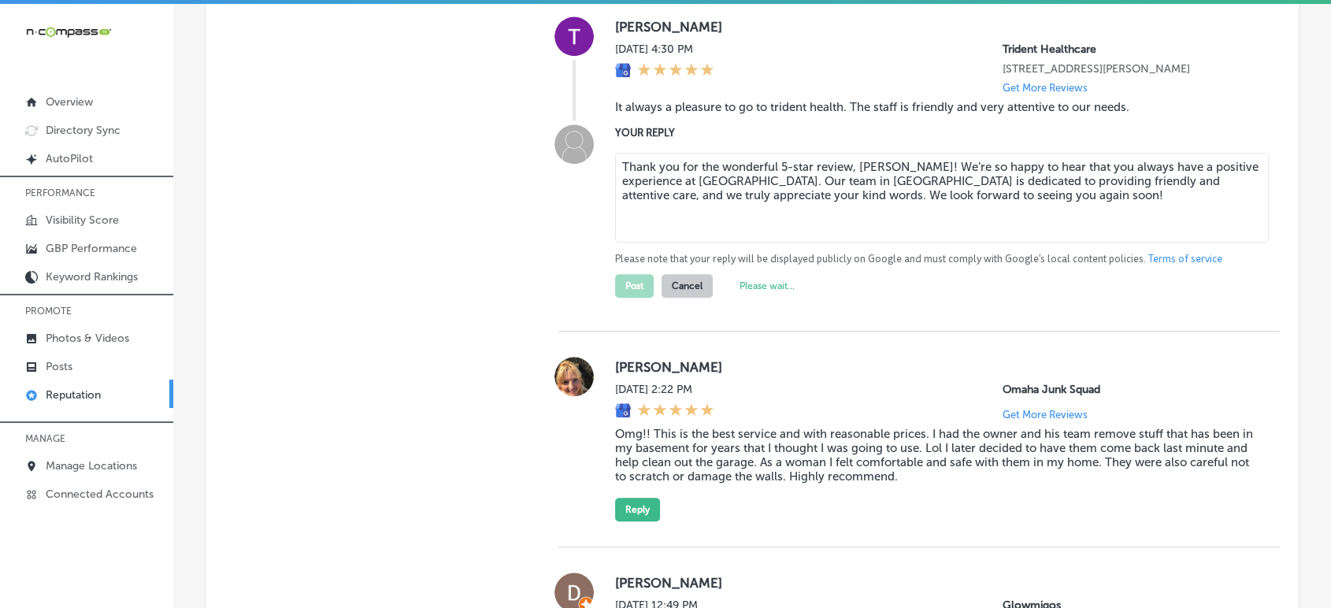
click at [759, 194] on textarea "Thank you for the wonderful 5-star review, [PERSON_NAME]! We’re so happy to hea…" at bounding box center [941, 198] width 653 height 90
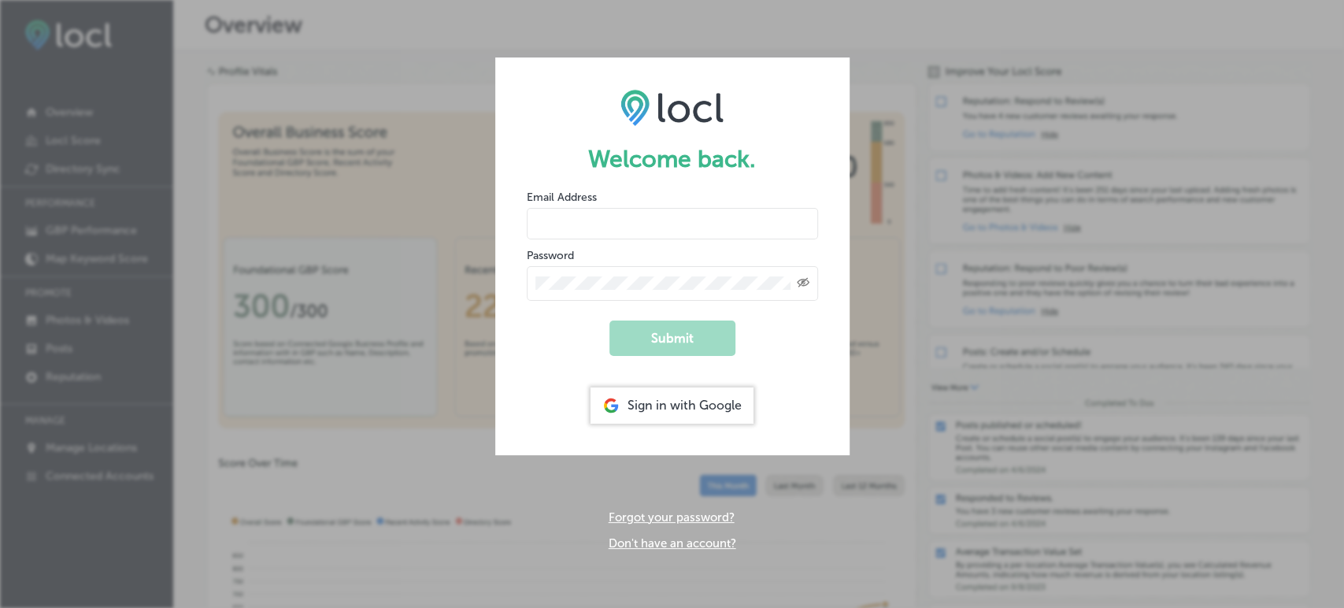
type input "[EMAIL_ADDRESS][DOMAIN_NAME]"
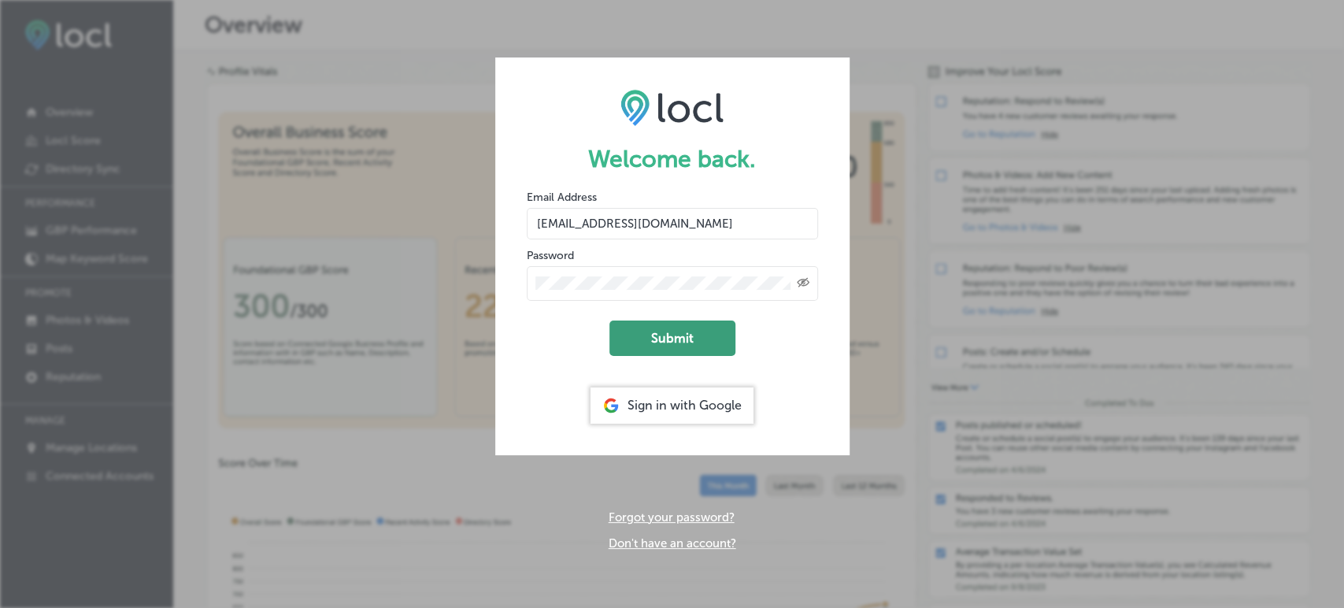
click at [694, 346] on button "Submit" at bounding box center [672, 337] width 126 height 35
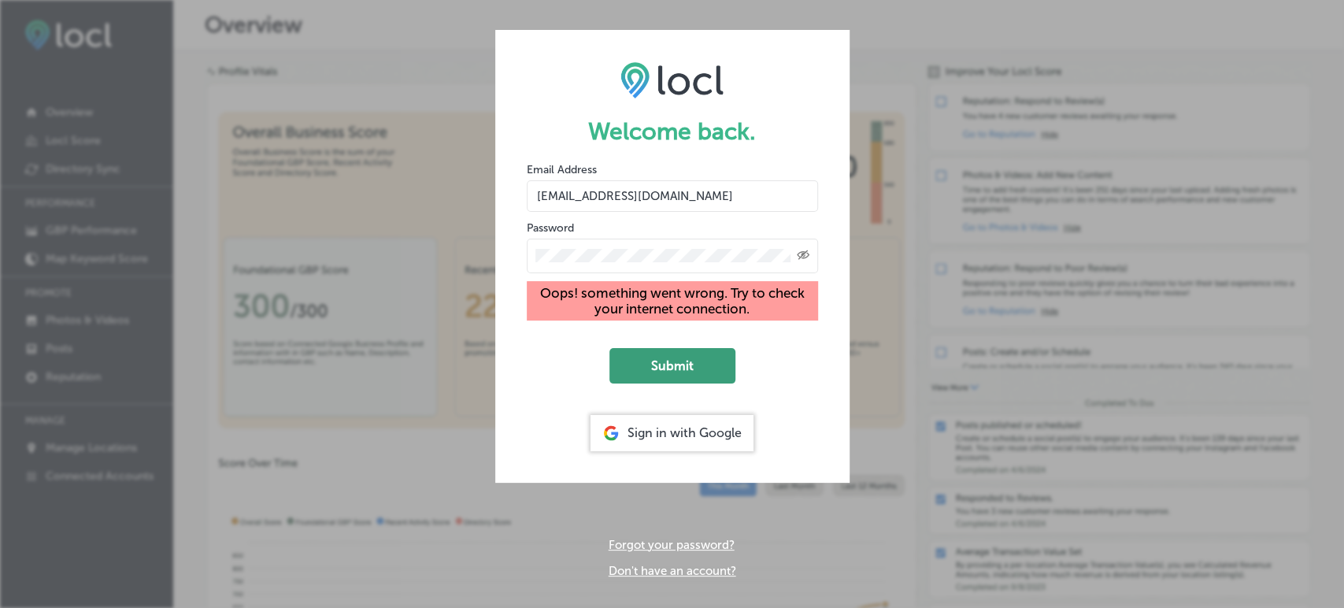
click at [719, 362] on button "Submit" at bounding box center [672, 365] width 126 height 35
click at [686, 372] on button "Submit" at bounding box center [672, 365] width 126 height 35
click at [656, 334] on form "Welcome back. Email Address harlenej@n-compass.biz Password Created with Sketch…" at bounding box center [672, 256] width 354 height 452
click at [676, 352] on button "Submit" at bounding box center [672, 365] width 126 height 35
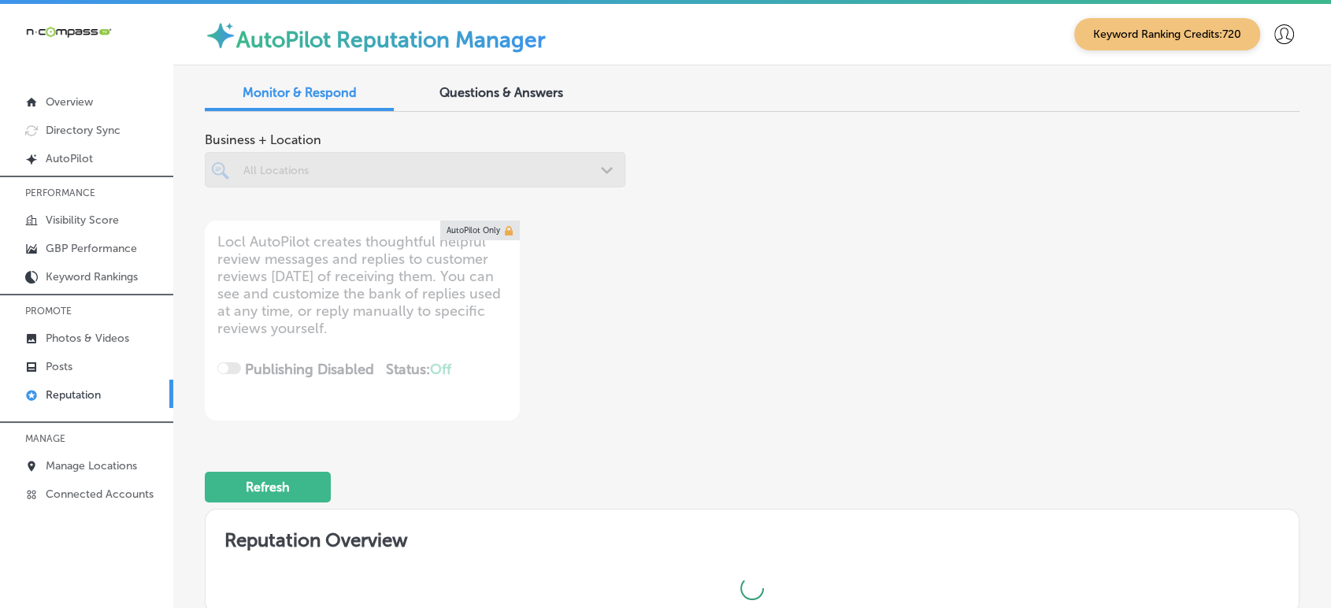
type textarea "x"
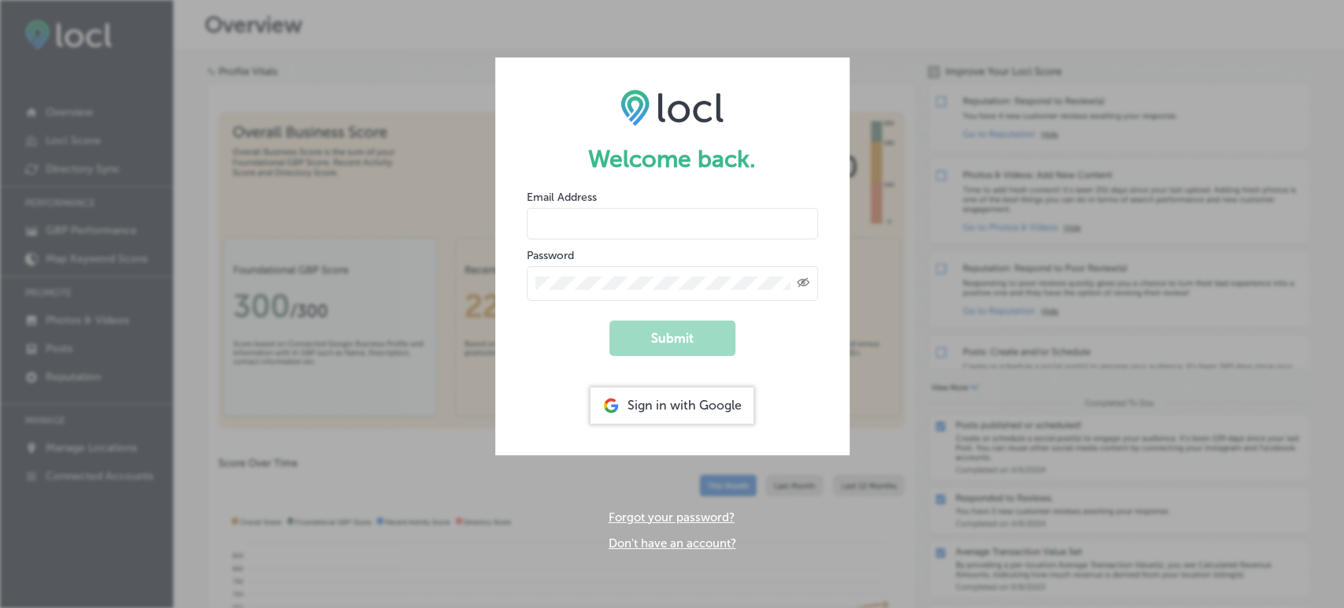
type input "[EMAIL_ADDRESS][DOMAIN_NAME]"
click at [674, 359] on form "Welcome back. Email Address harlenej@n-compass.biz Password Created with Sketch…" at bounding box center [672, 255] width 354 height 397
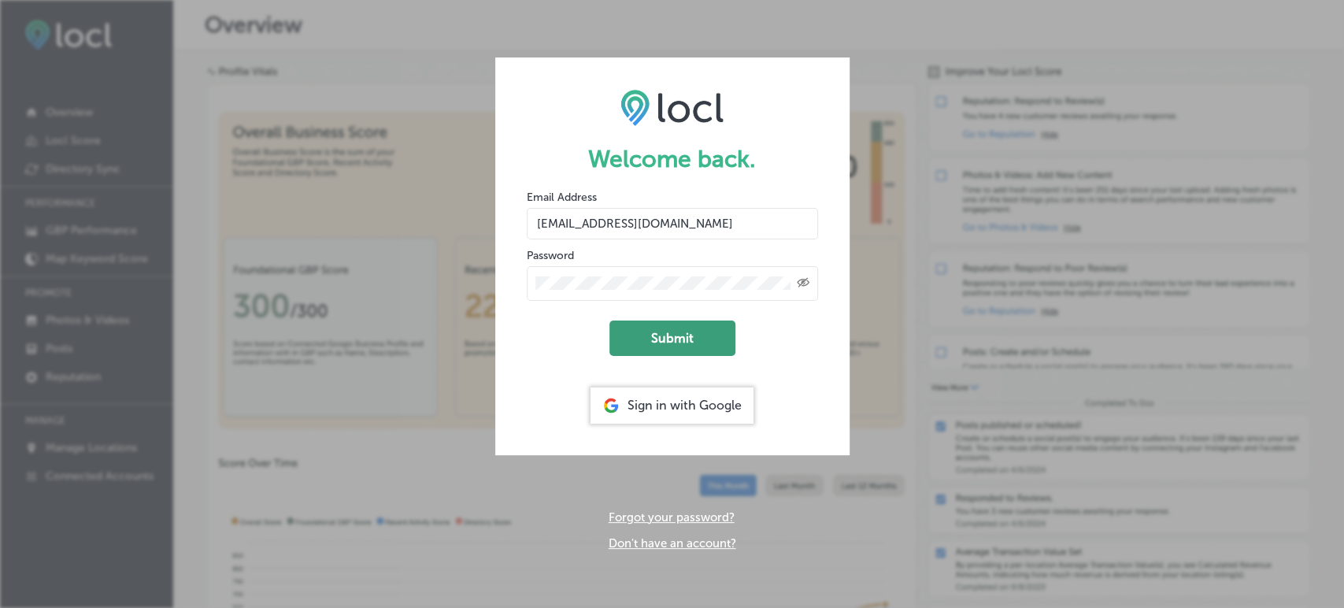
click at [720, 347] on button "Submit" at bounding box center [672, 337] width 126 height 35
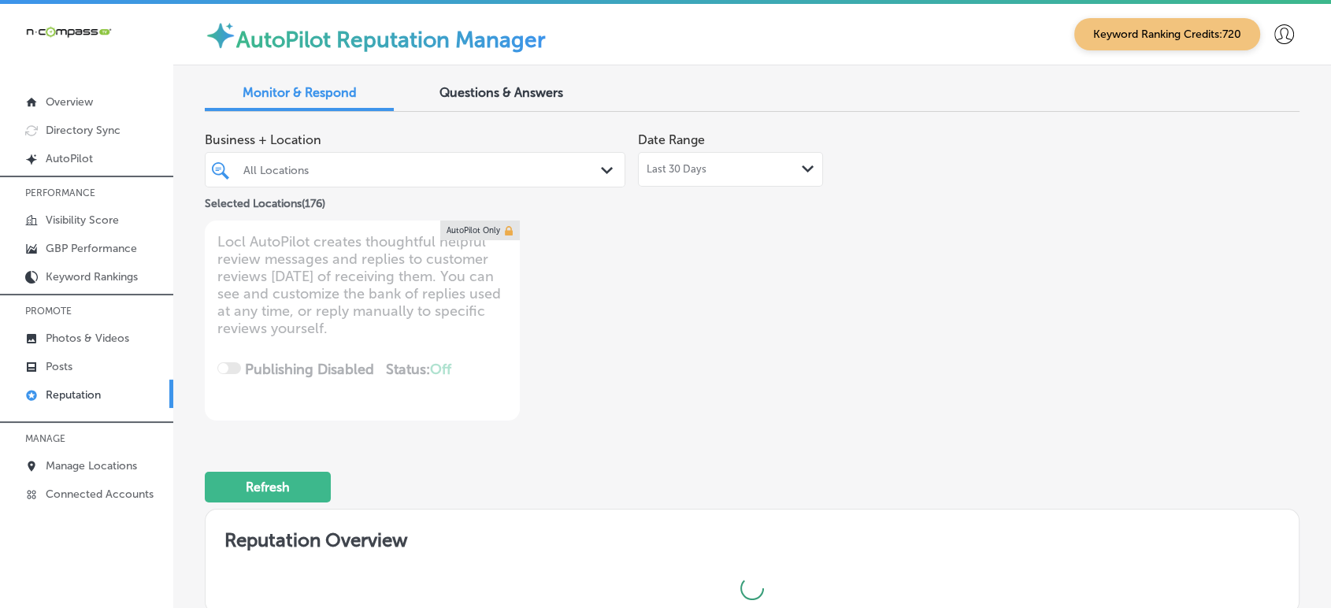
click at [63, 402] on p "Reputation" at bounding box center [73, 394] width 55 height 13
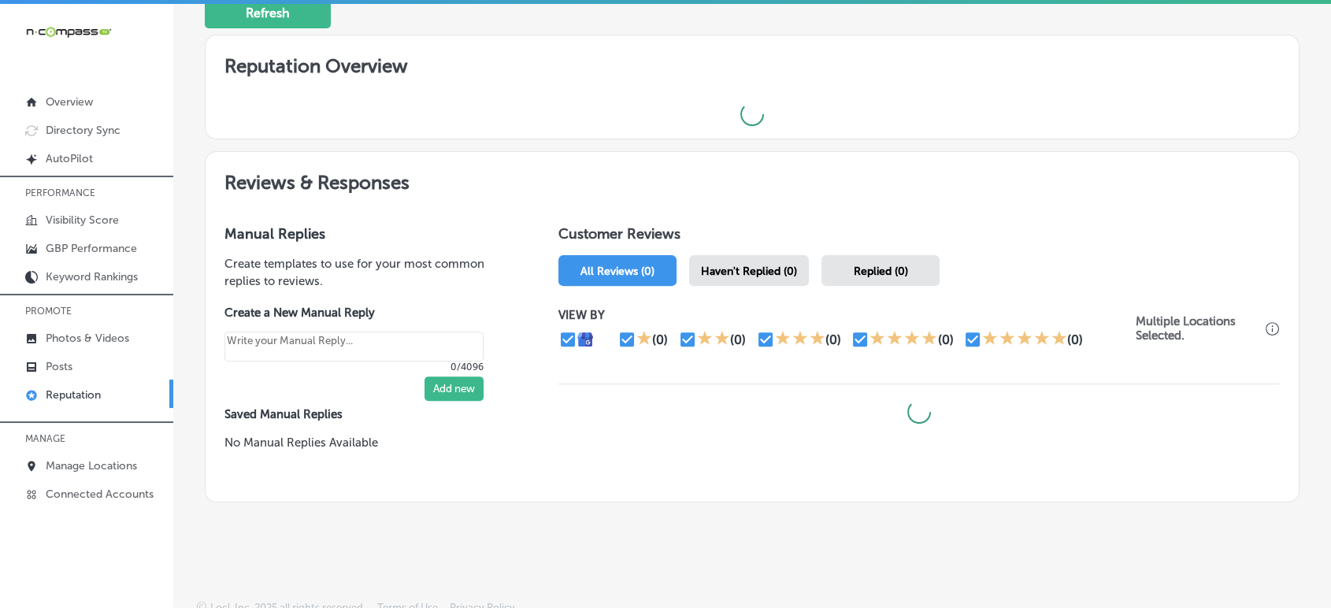
scroll to position [479, 0]
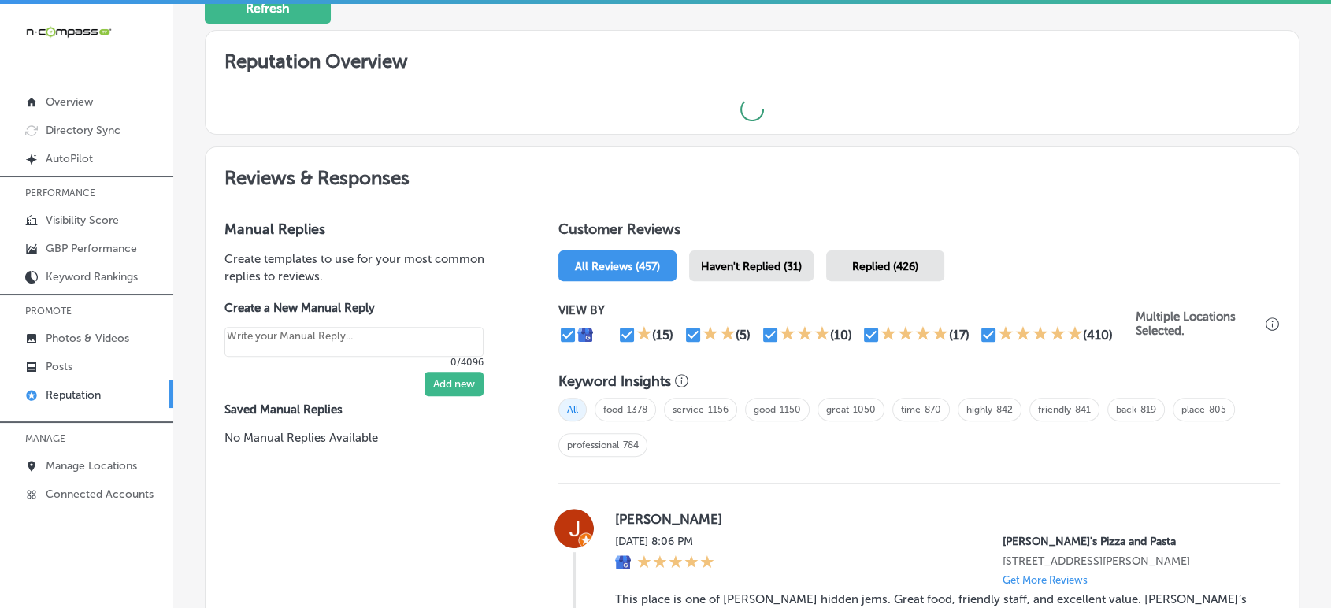
click at [757, 262] on span "Haven't Replied (31)" at bounding box center [751, 266] width 101 height 13
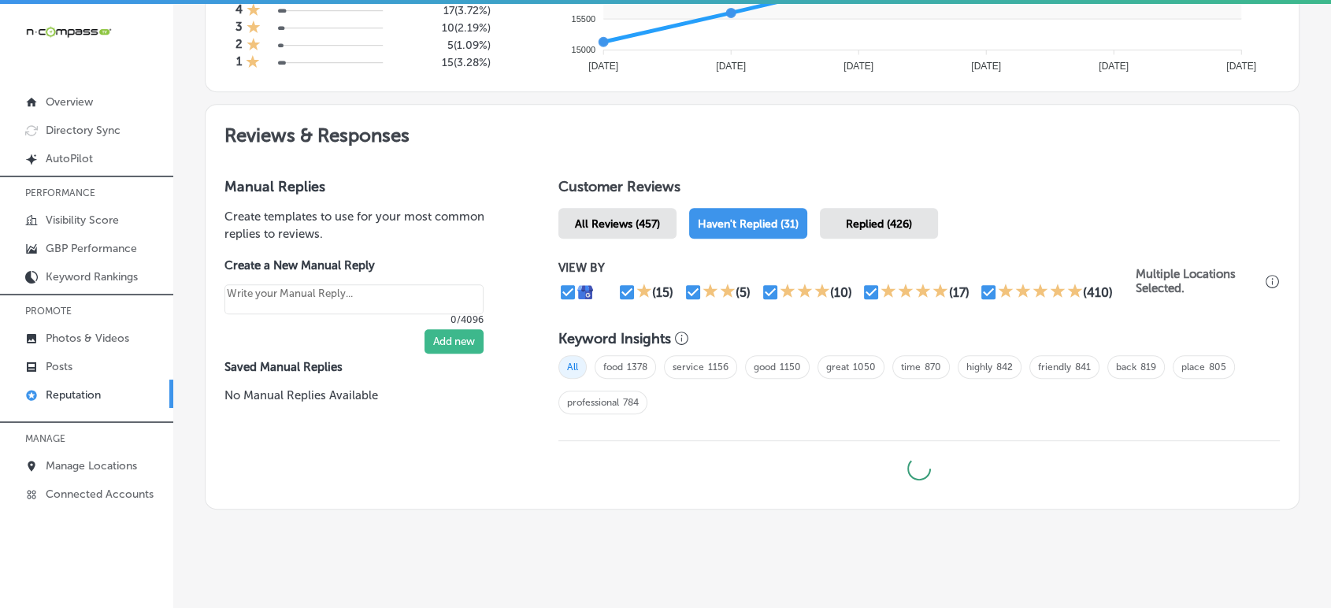
scroll to position [787, 0]
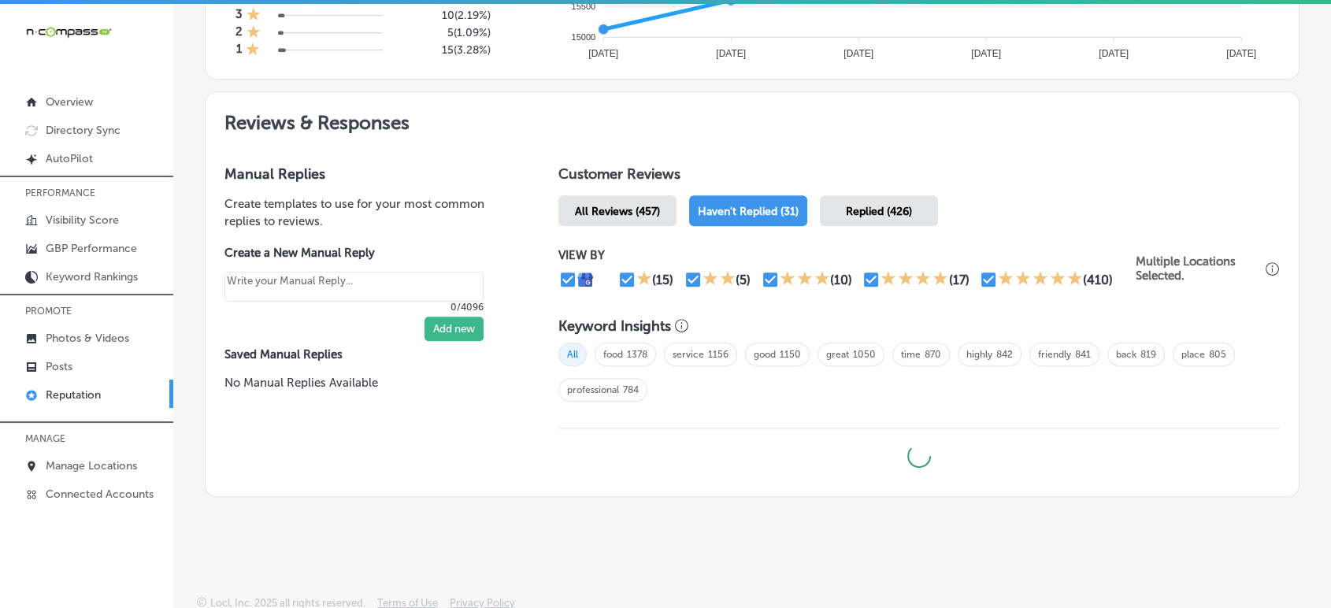
type textarea "x"
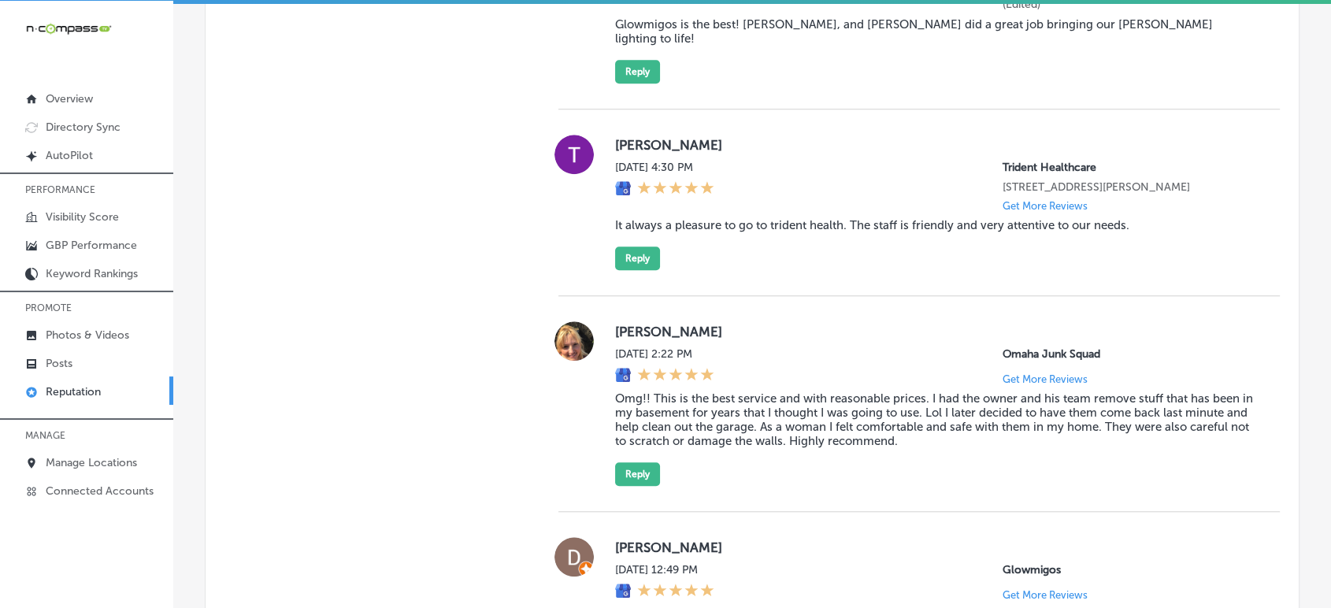
scroll to position [1313, 0]
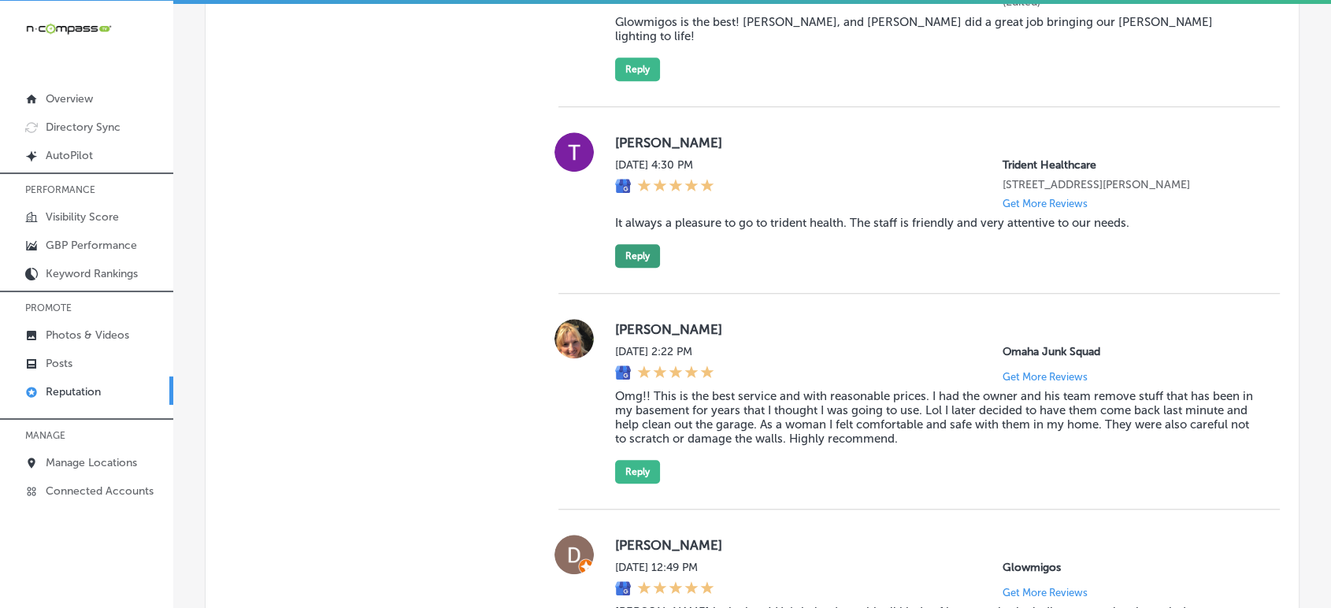
click at [641, 257] on button "Reply" at bounding box center [637, 256] width 45 height 24
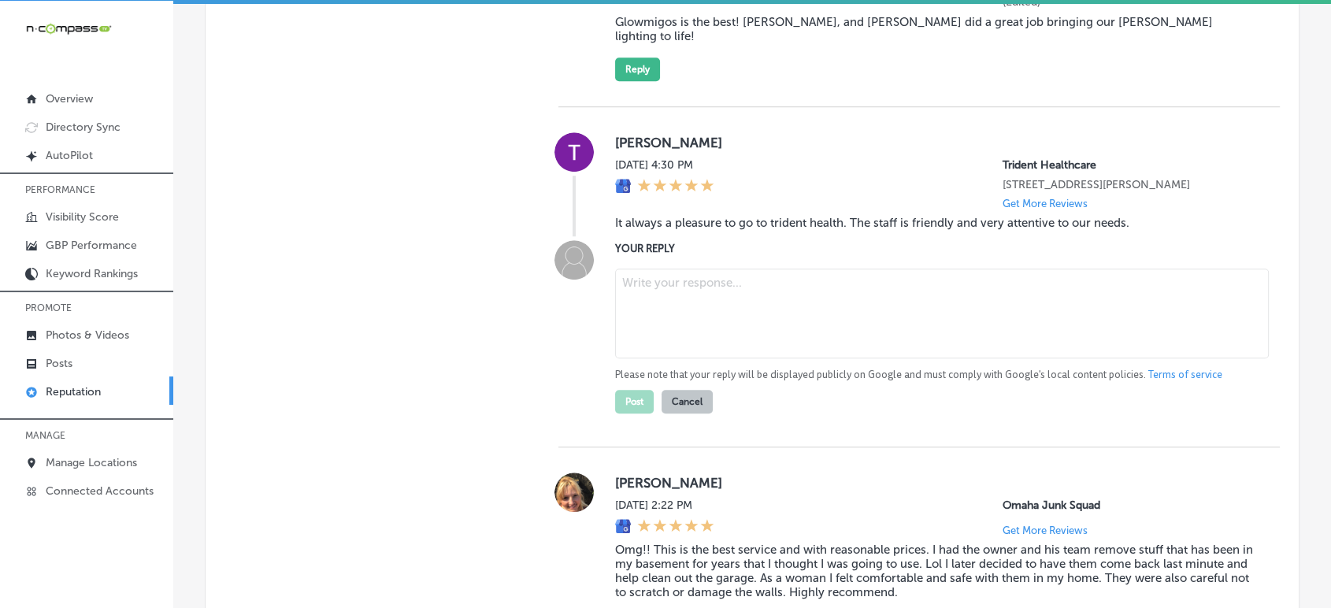
click at [760, 300] on textarea at bounding box center [941, 313] width 653 height 90
paste textarea "Thank you for the wonderful 5-star review, [PERSON_NAME]! We’re so happy to hea…"
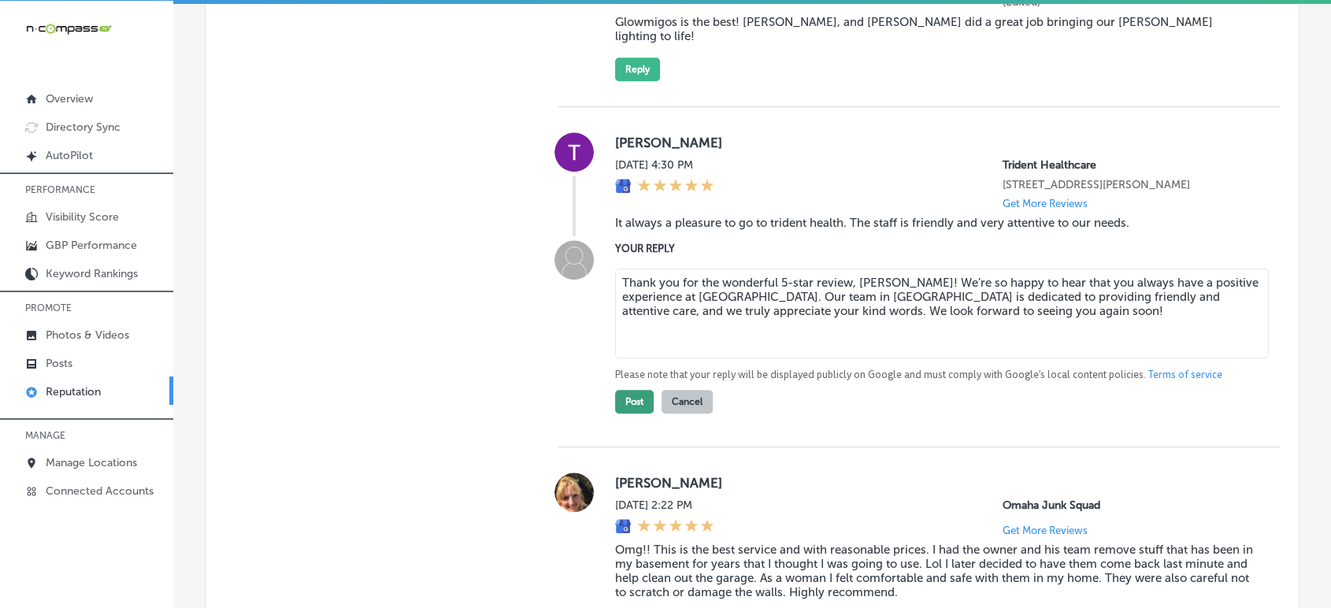
type textarea "Thank you for the wonderful 5-star review, [PERSON_NAME]! We’re so happy to hea…"
click at [636, 403] on button "Post" at bounding box center [634, 402] width 39 height 24
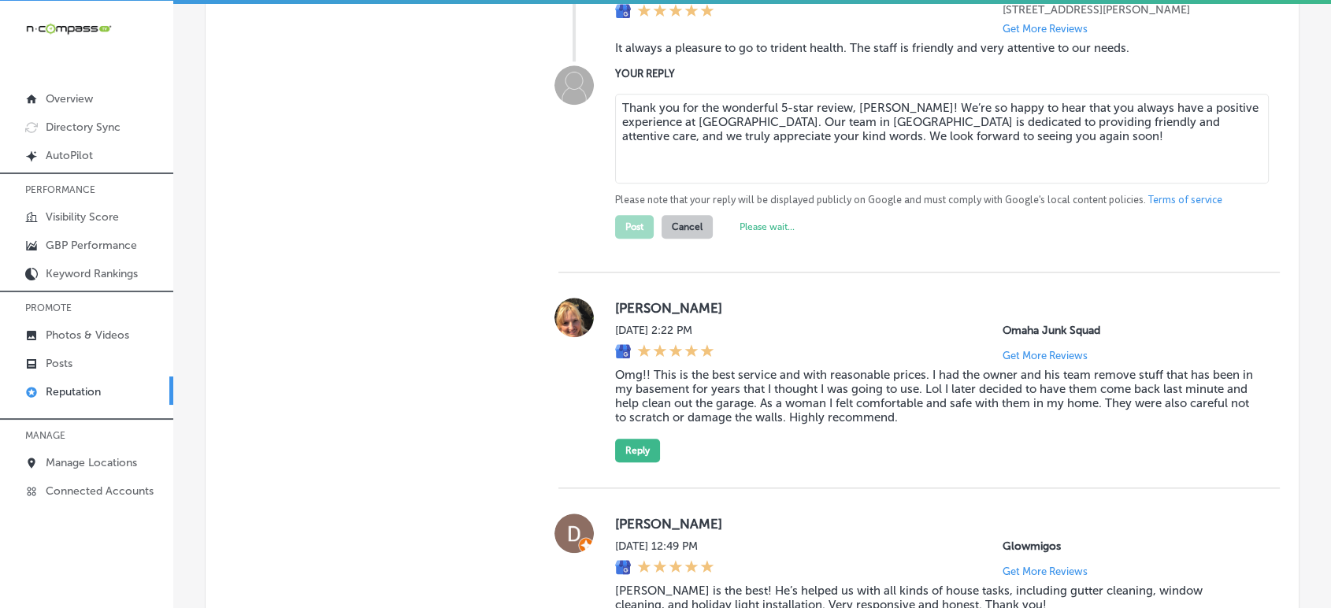
type textarea "x"
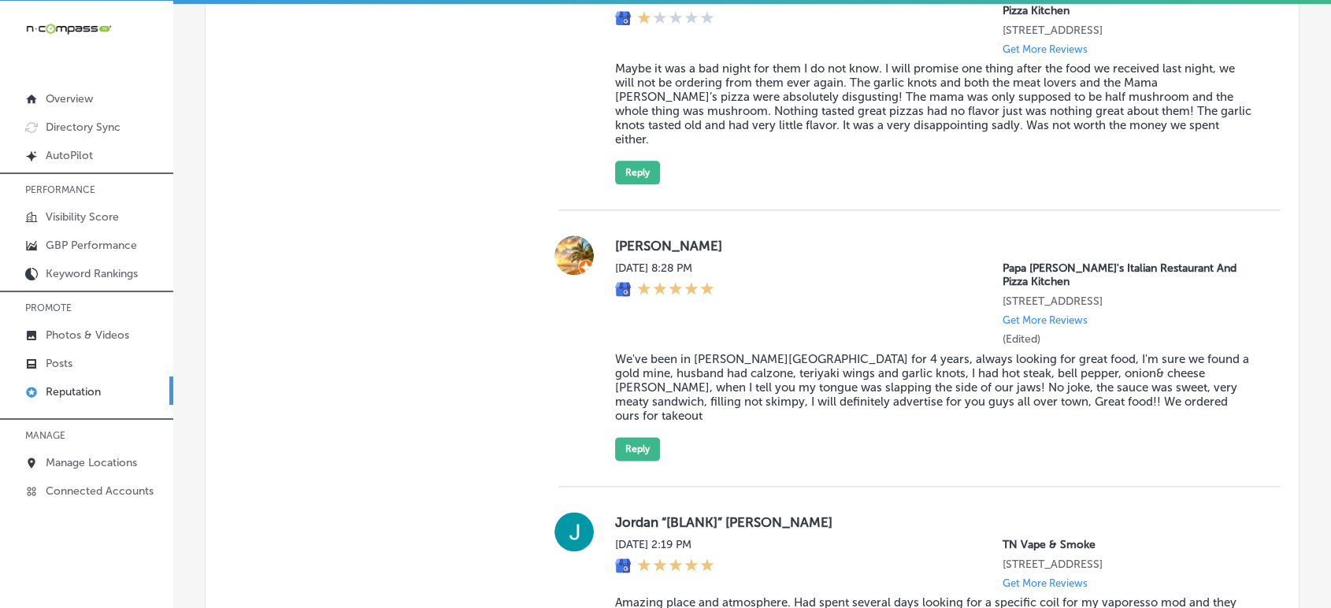
scroll to position [1925, 0]
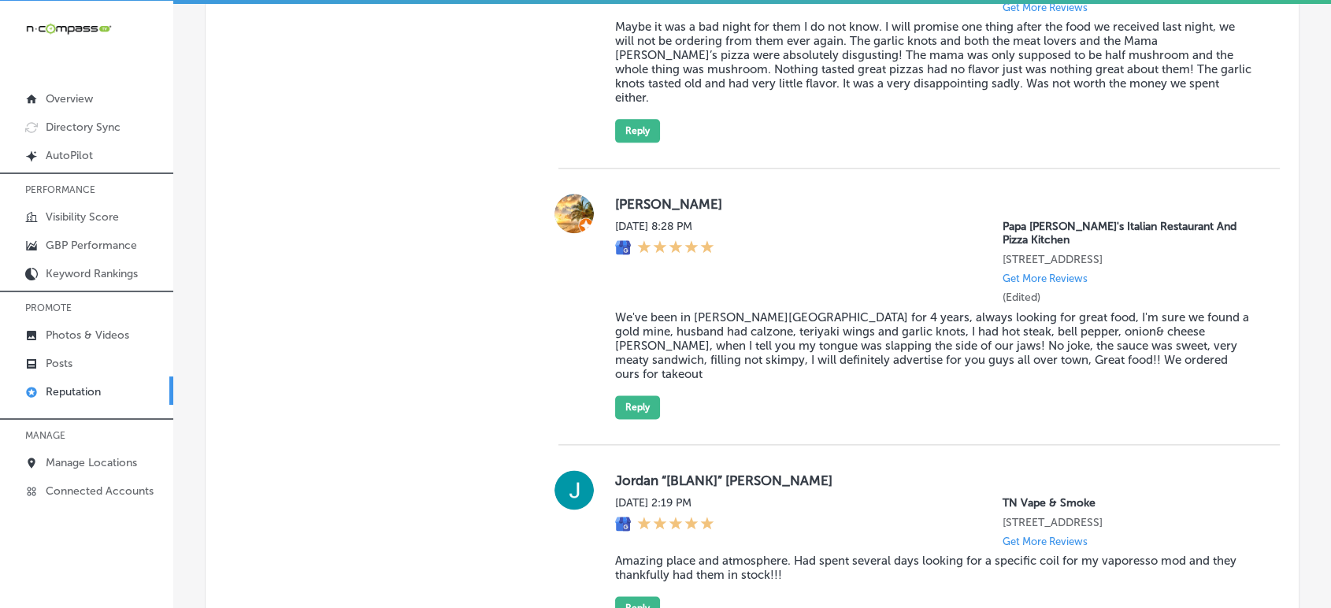
click at [765, 310] on blockquote "We've been in [PERSON_NAME][GEOGRAPHIC_DATA] for 4 years, always looking for gr…" at bounding box center [934, 345] width 639 height 71
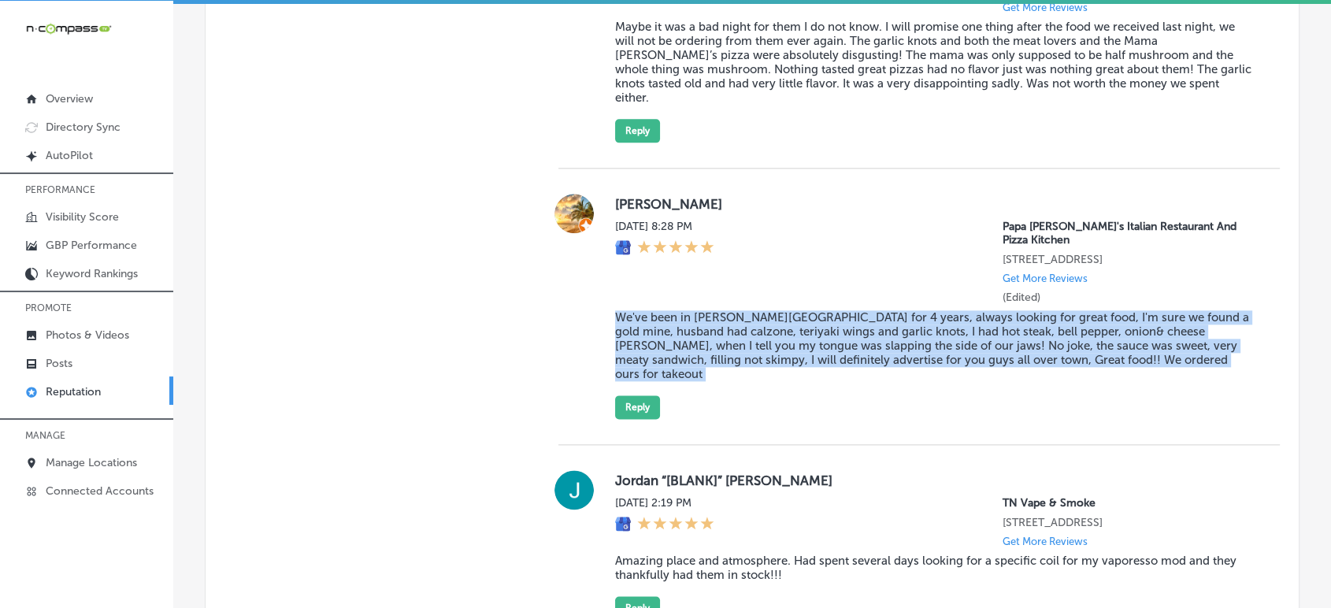
click at [765, 310] on blockquote "We've been in [PERSON_NAME][GEOGRAPHIC_DATA] for 4 years, always looking for gr…" at bounding box center [934, 345] width 639 height 71
copy blockquote "We've been in [PERSON_NAME][GEOGRAPHIC_DATA] for 4 years, always looking for gr…"
click at [803, 310] on blockquote "We've been in [PERSON_NAME][GEOGRAPHIC_DATA] for 4 years, always looking for gr…" at bounding box center [934, 345] width 639 height 71
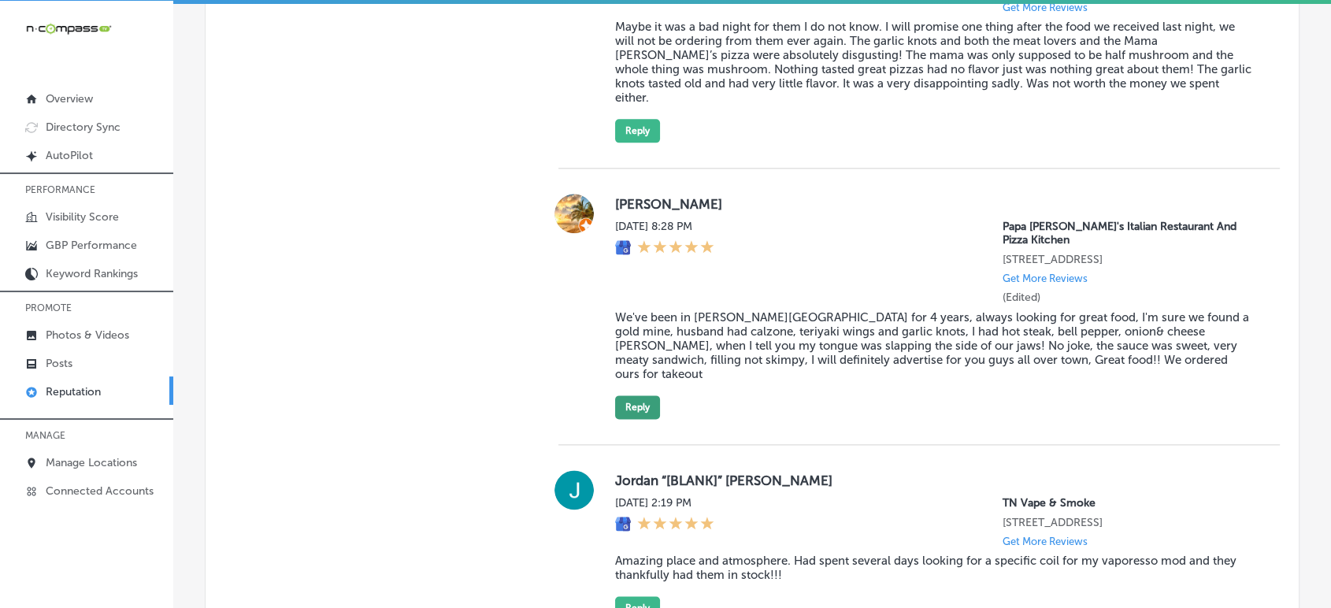
click at [648, 395] on button "Reply" at bounding box center [637, 407] width 45 height 24
